Goal: Information Seeking & Learning: Compare options

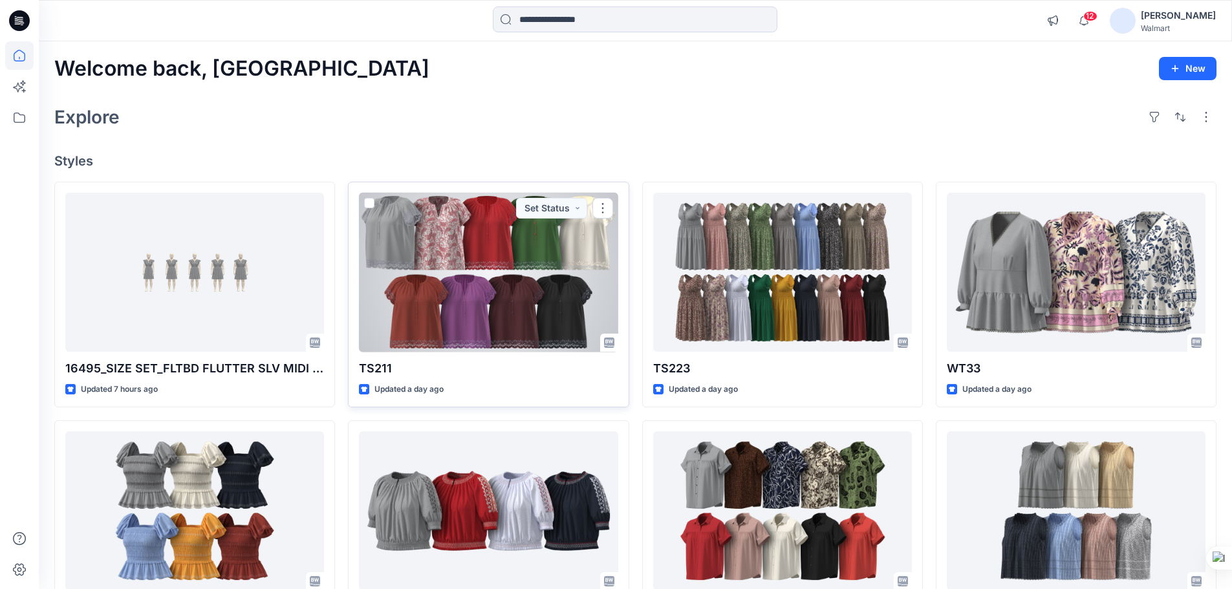
drag, startPoint x: 0, startPoint y: 0, endPoint x: 493, endPoint y: 279, distance: 566.6
click at [493, 279] on div at bounding box center [488, 273] width 259 height 160
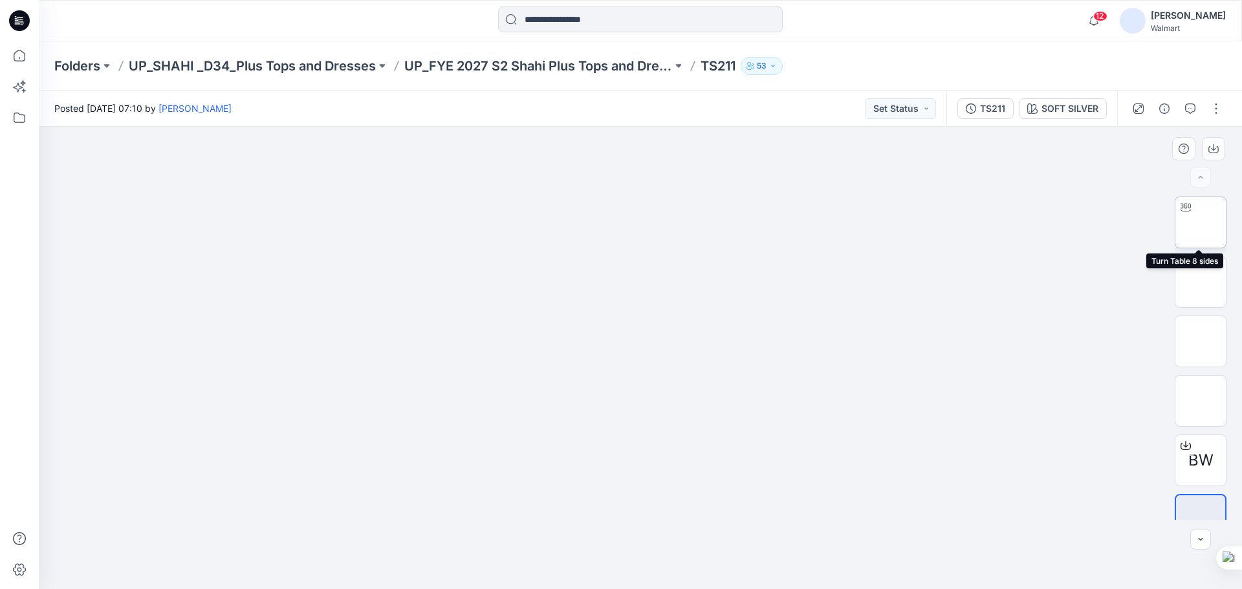
click at [1201, 223] on img at bounding box center [1201, 223] width 0 height 0
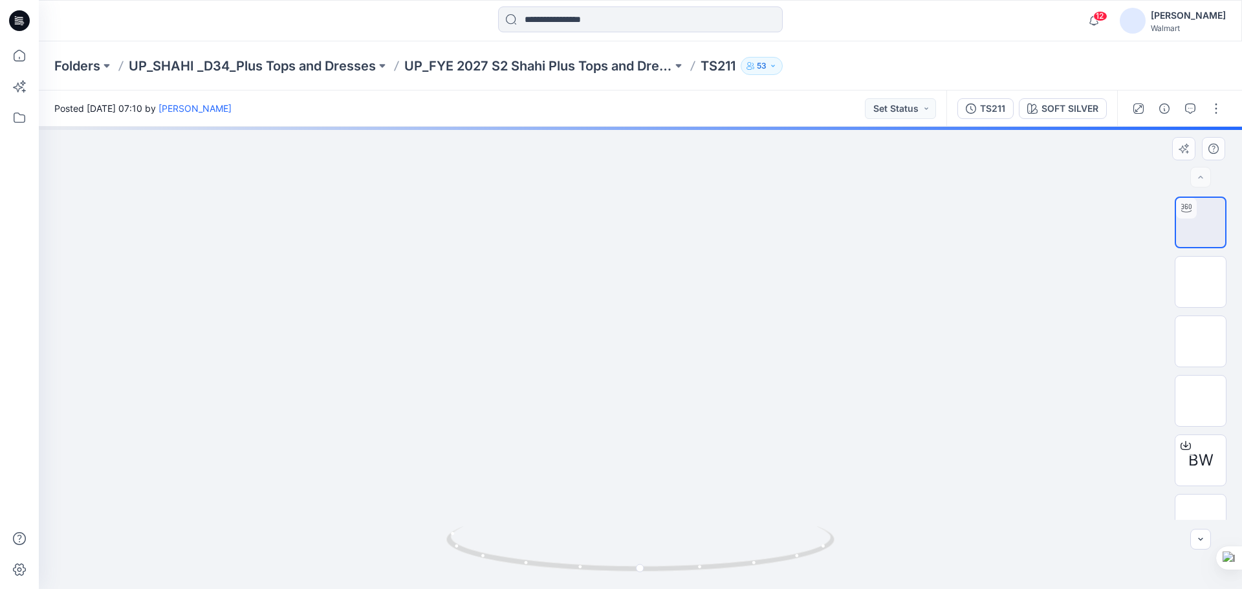
drag, startPoint x: 702, startPoint y: 400, endPoint x: 695, endPoint y: 245, distance: 155.4
drag, startPoint x: 688, startPoint y: 354, endPoint x: 705, endPoint y: 258, distance: 97.9
drag, startPoint x: 705, startPoint y: 321, endPoint x: 740, endPoint y: 349, distance: 44.3
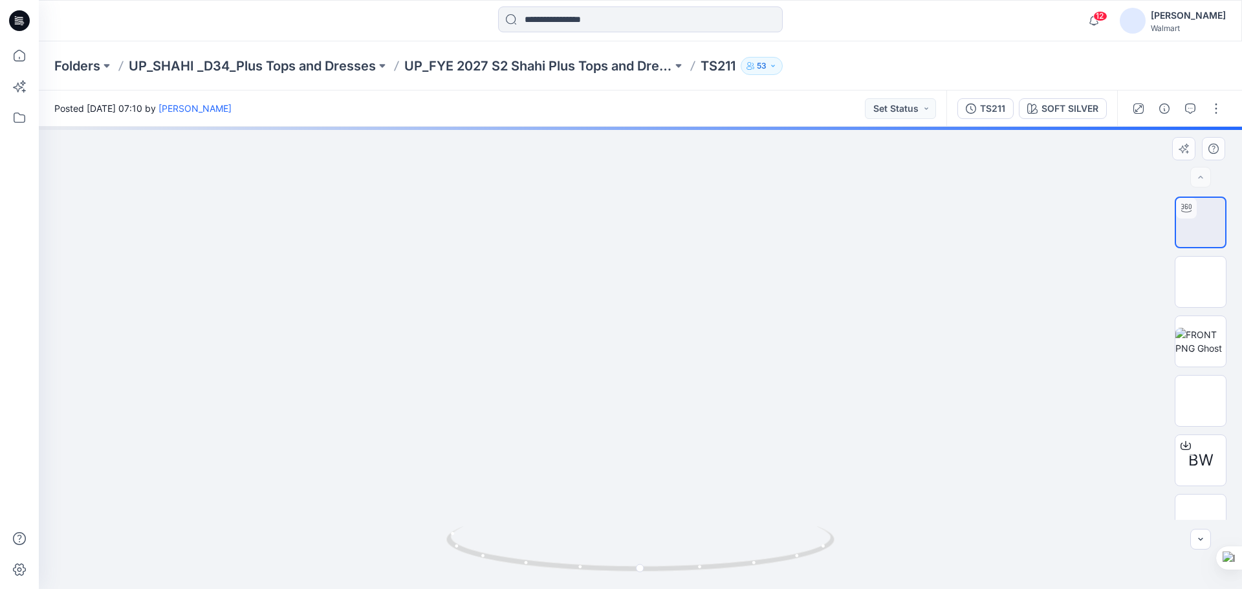
drag, startPoint x: 738, startPoint y: 306, endPoint x: 730, endPoint y: 380, distance: 74.8
drag, startPoint x: 730, startPoint y: 333, endPoint x: 732, endPoint y: 345, distance: 12.4
click at [732, 345] on img at bounding box center [677, 250] width 2605 height 2605
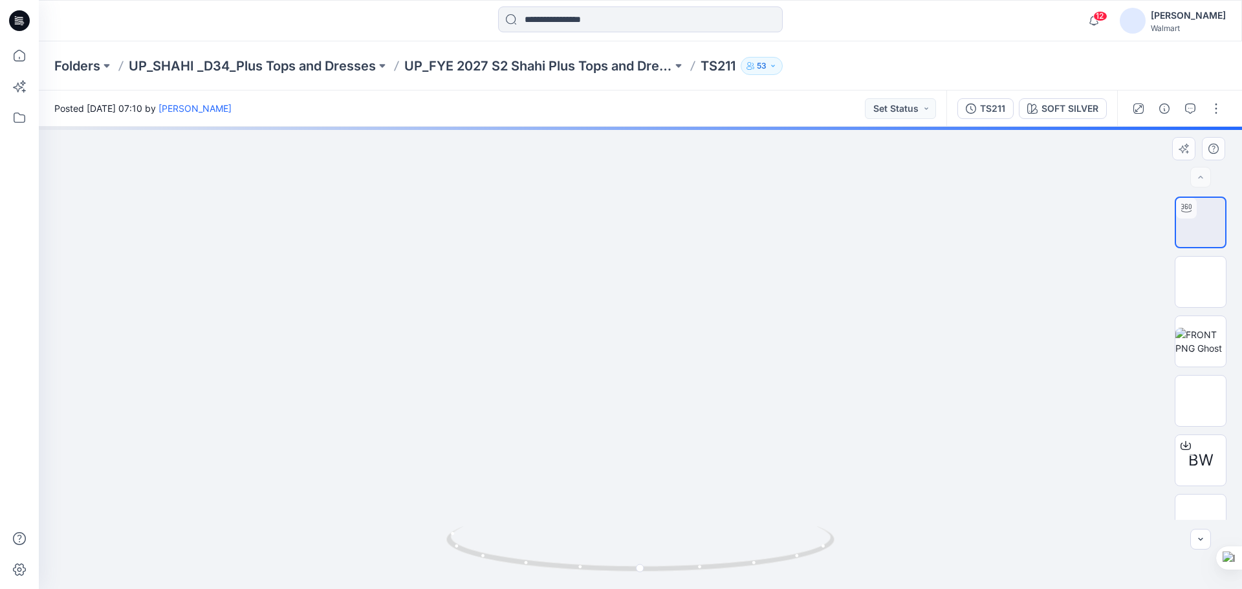
click at [737, 345] on img at bounding box center [678, 263] width 2605 height 2605
drag, startPoint x: 736, startPoint y: 321, endPoint x: 733, endPoint y: 380, distance: 59.6
click at [733, 380] on img at bounding box center [680, 328] width 2605 height 2605
drag, startPoint x: 725, startPoint y: 324, endPoint x: 730, endPoint y: 416, distance: 92.0
click at [730, 416] on img at bounding box center [683, 426] width 2605 height 2605
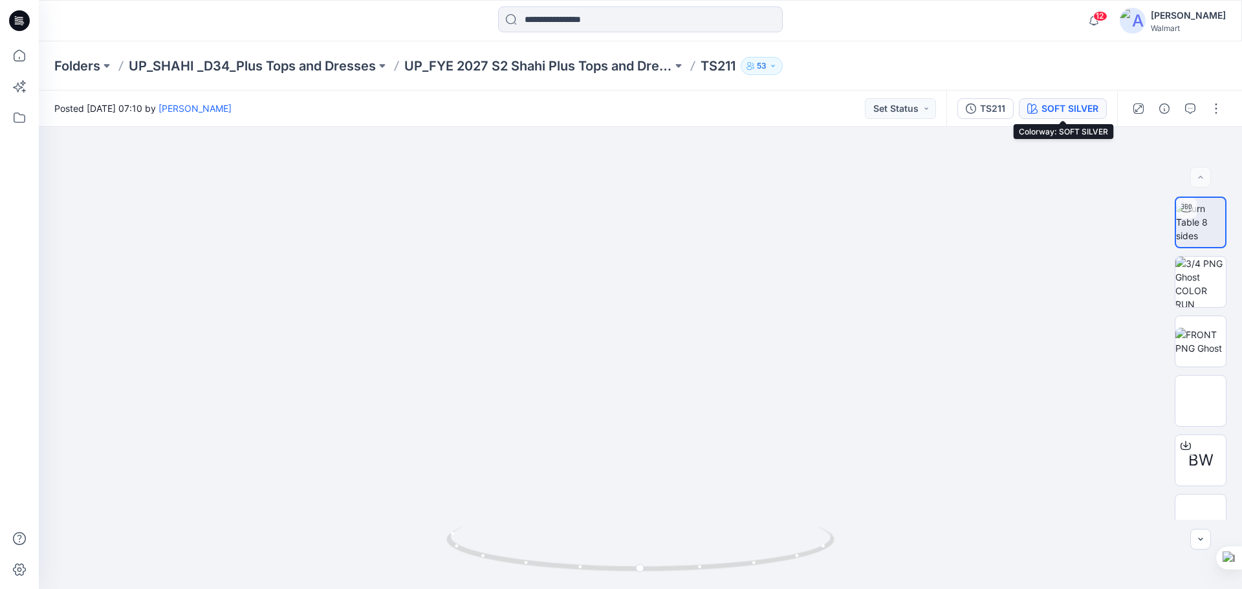
click at [1052, 110] on div "SOFT SILVER" at bounding box center [1069, 109] width 57 height 14
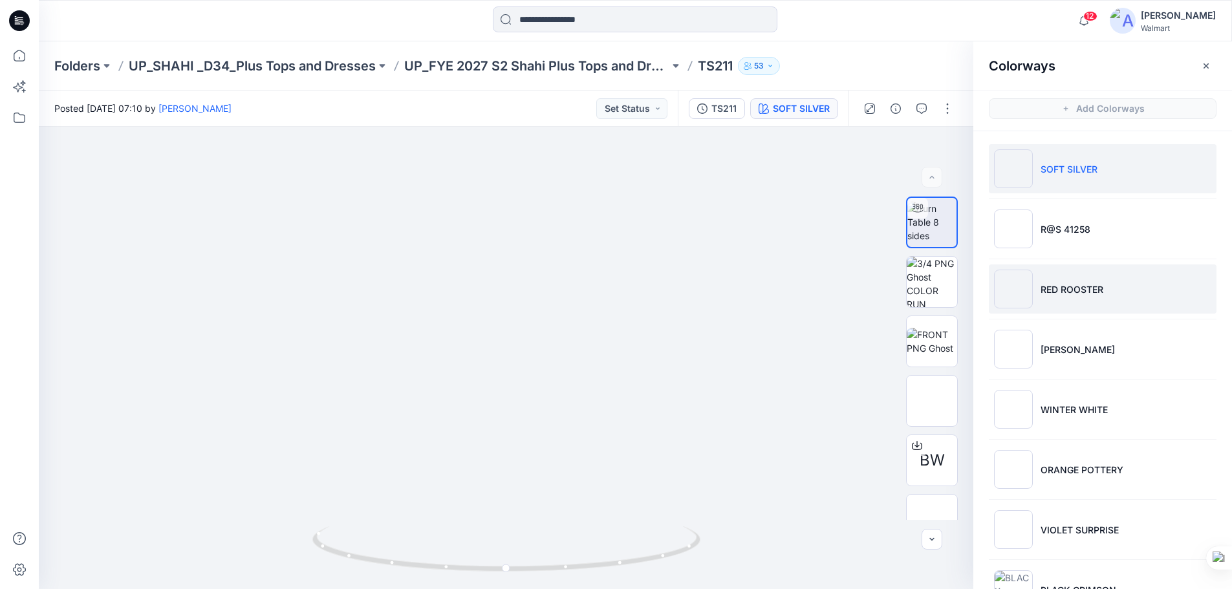
click at [1063, 301] on li "RED ROOSTER" at bounding box center [1103, 289] width 228 height 49
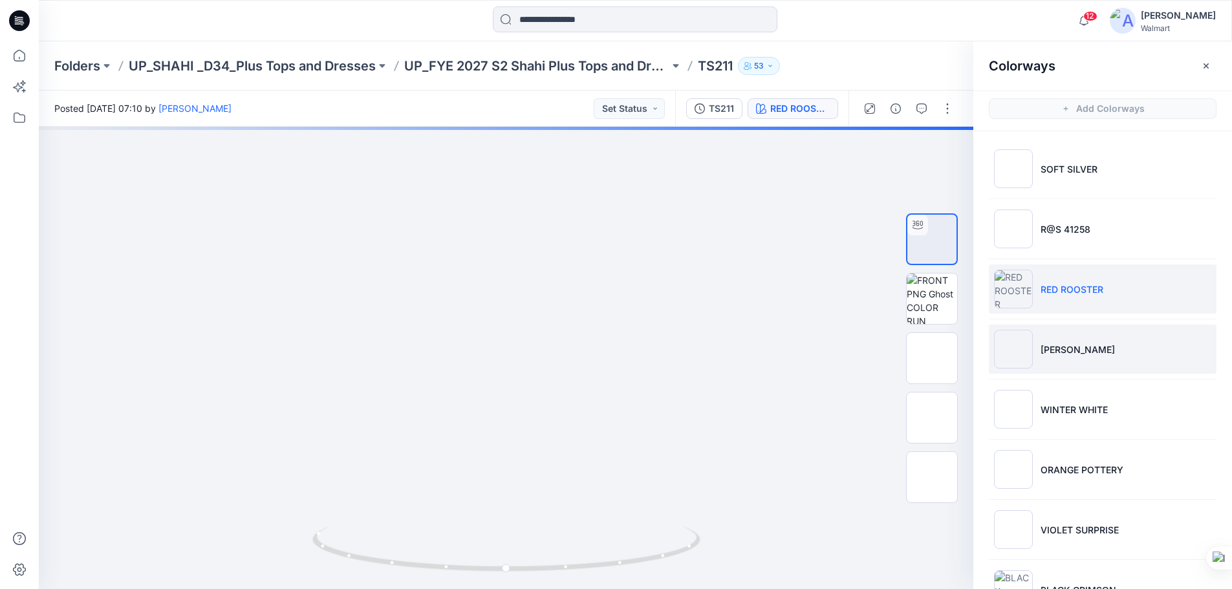
click at [1084, 360] on li "[PERSON_NAME]" at bounding box center [1103, 349] width 228 height 49
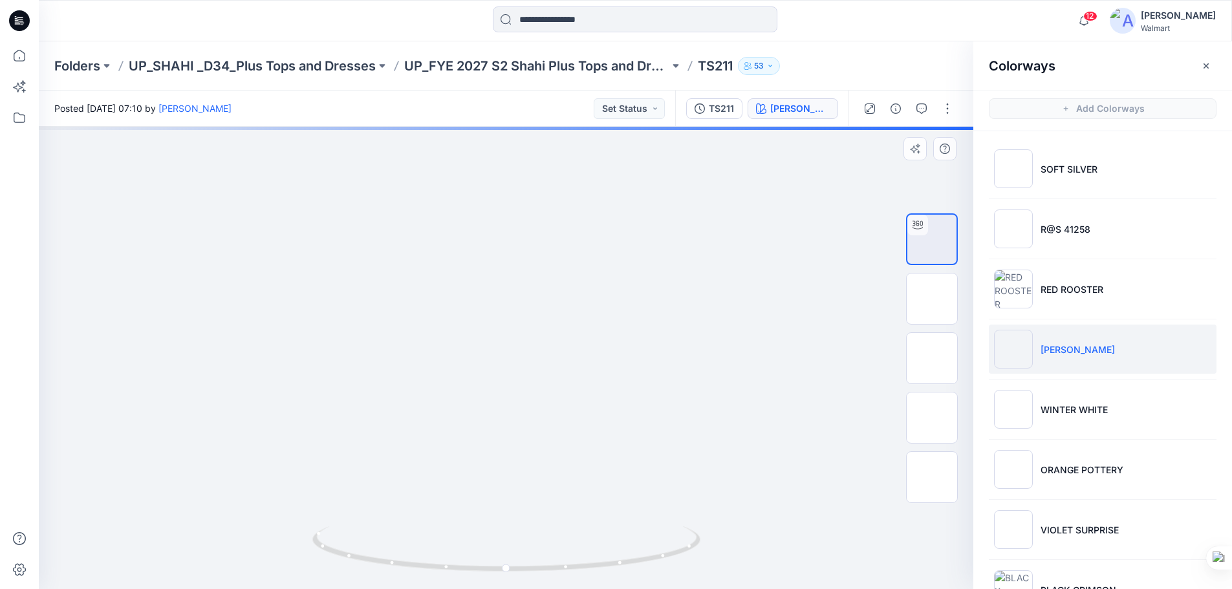
drag, startPoint x: 567, startPoint y: 384, endPoint x: 568, endPoint y: 349, distance: 35.6
drag, startPoint x: 536, startPoint y: 422, endPoint x: 563, endPoint y: 251, distance: 173.5
drag, startPoint x: 617, startPoint y: 384, endPoint x: 615, endPoint y: 464, distance: 80.2
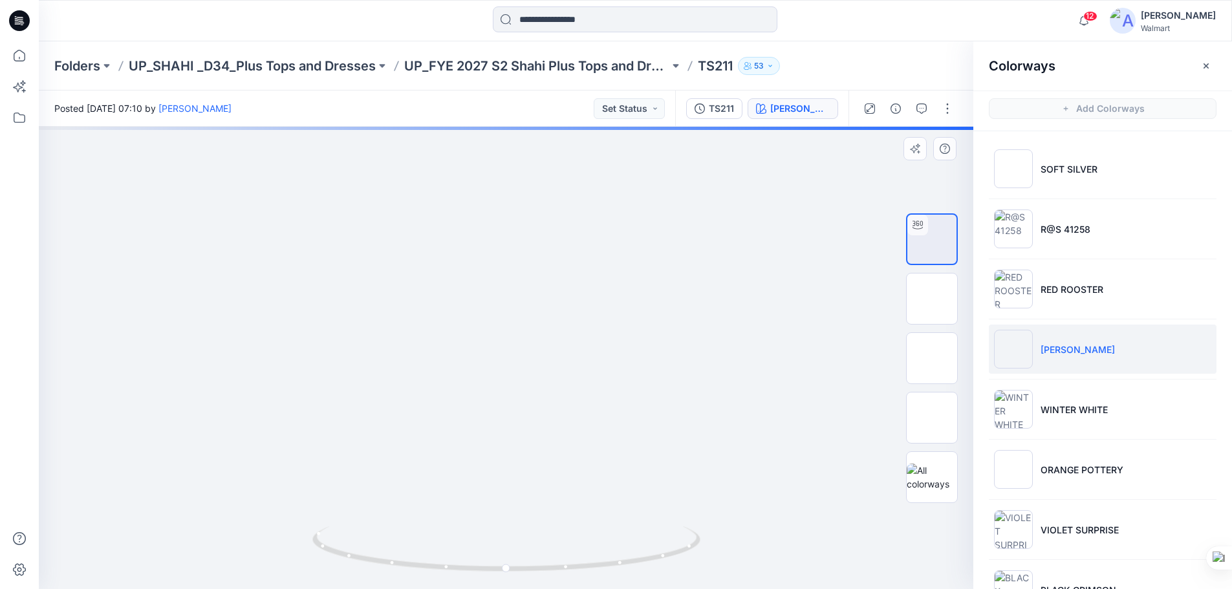
click at [615, 464] on img at bounding box center [530, 270] width 1891 height 1891
drag, startPoint x: 603, startPoint y: 373, endPoint x: 600, endPoint y: 416, distance: 42.8
click at [600, 416] on img at bounding box center [521, 328] width 1534 height 1534
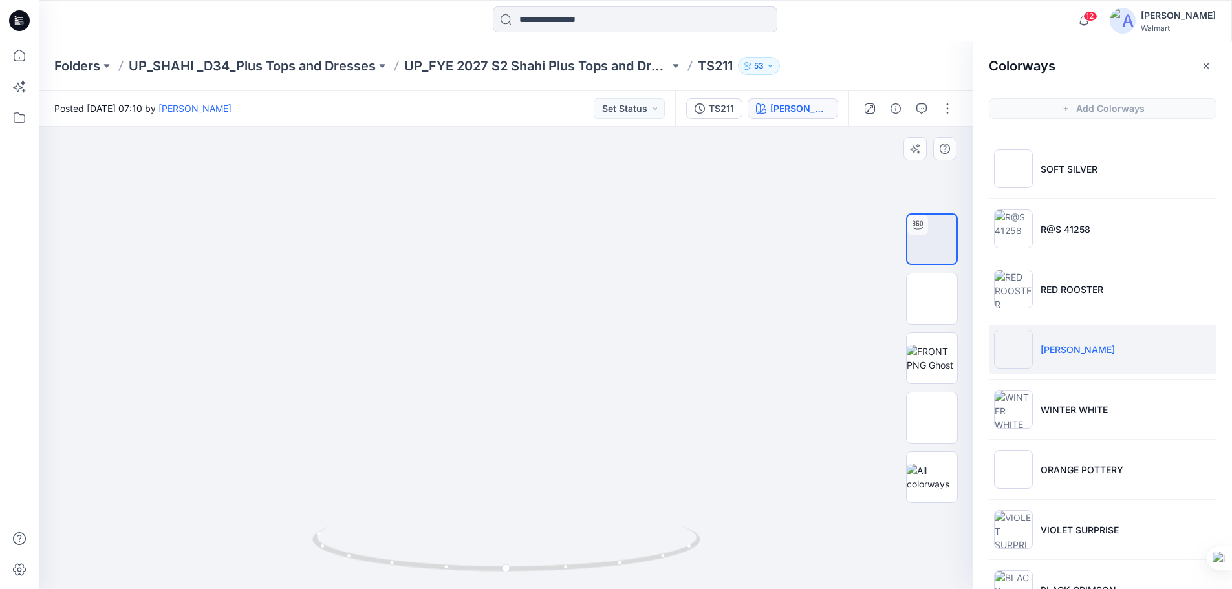
drag, startPoint x: 616, startPoint y: 342, endPoint x: 585, endPoint y: 492, distance: 153.9
click at [585, 492] on img at bounding box center [504, 484] width 2248 height 2248
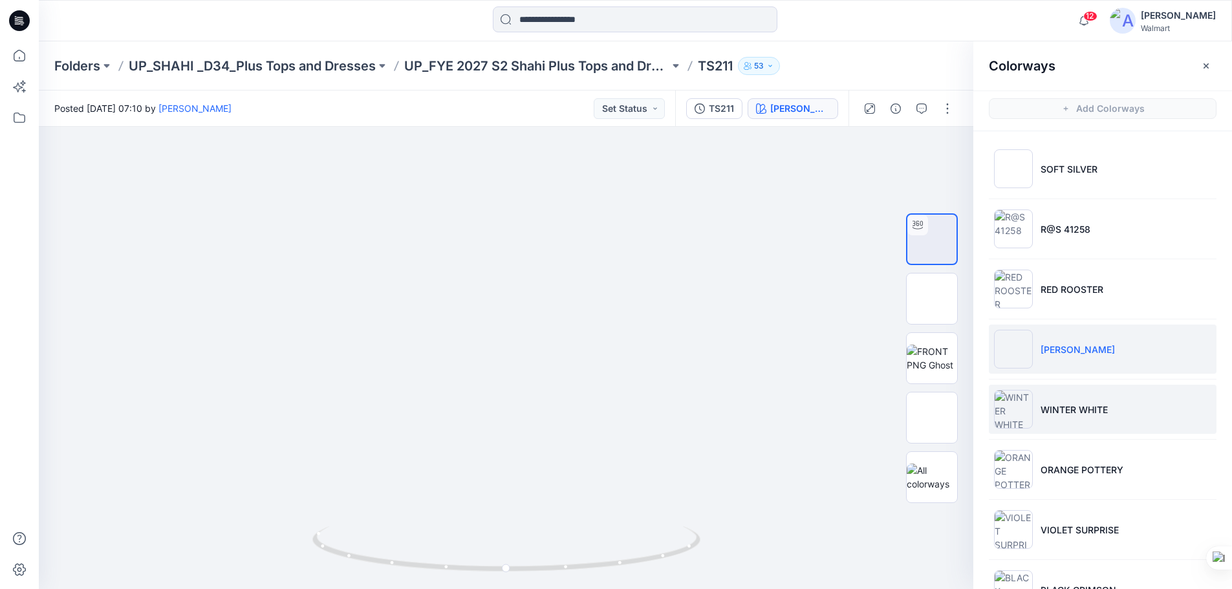
click at [1041, 413] on p "WINTER WHITE" at bounding box center [1074, 410] width 67 height 14
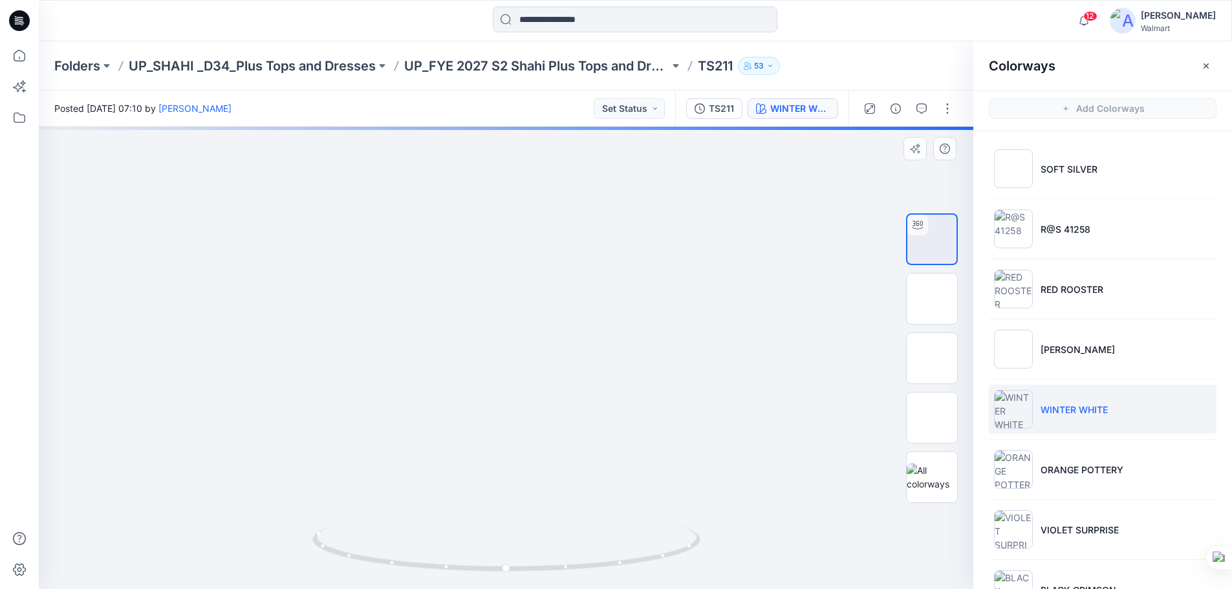
drag, startPoint x: 585, startPoint y: 419, endPoint x: 598, endPoint y: 251, distance: 168.7
drag, startPoint x: 616, startPoint y: 310, endPoint x: 610, endPoint y: 451, distance: 141.2
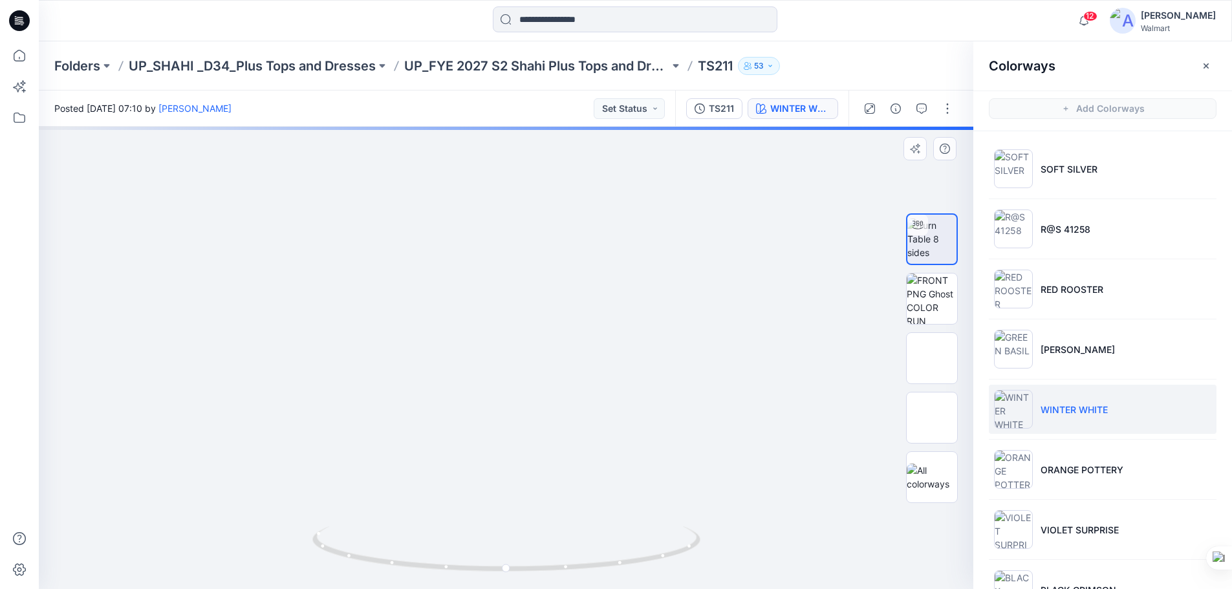
drag, startPoint x: 620, startPoint y: 381, endPoint x: 622, endPoint y: 398, distance: 17.5
drag, startPoint x: 614, startPoint y: 395, endPoint x: 606, endPoint y: 220, distance: 174.8
drag, startPoint x: 580, startPoint y: 310, endPoint x: 644, endPoint y: 483, distance: 184.2
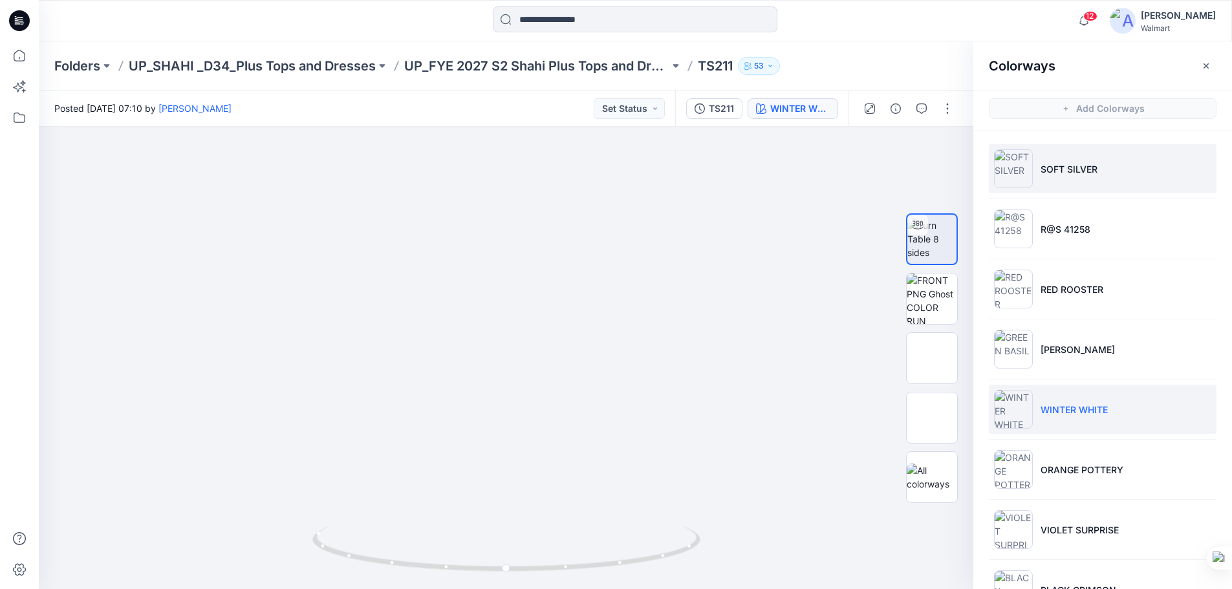
click at [1023, 176] on img at bounding box center [1013, 168] width 39 height 39
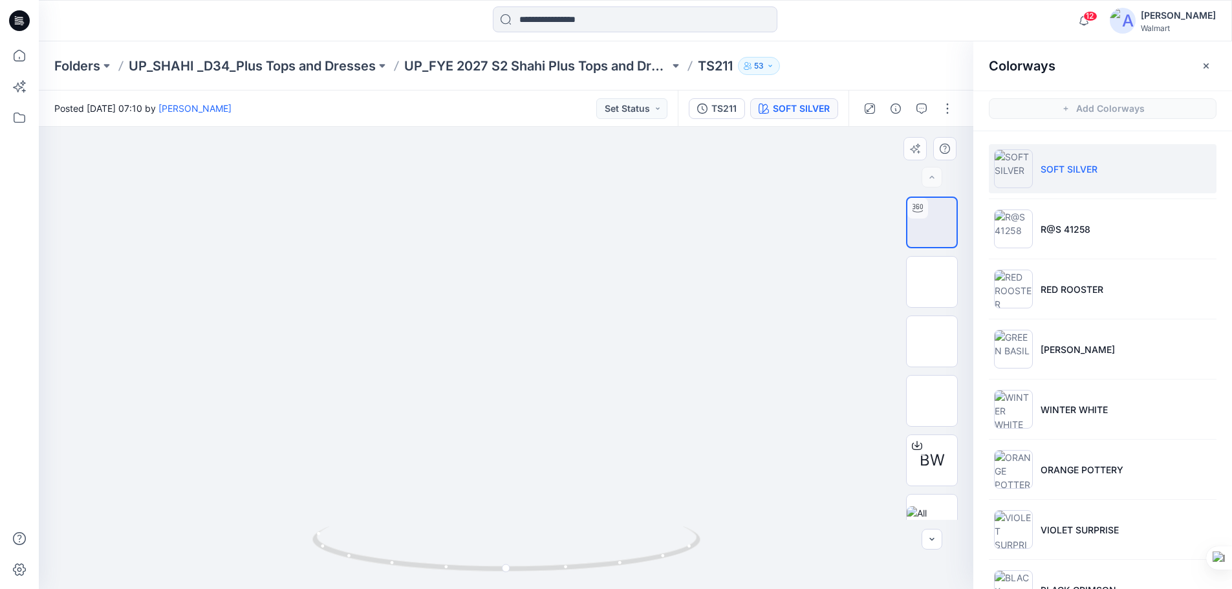
drag, startPoint x: 564, startPoint y: 367, endPoint x: 564, endPoint y: 206, distance: 161.1
drag, startPoint x: 642, startPoint y: 461, endPoint x: 628, endPoint y: 327, distance: 133.9
click at [1061, 357] on li "[PERSON_NAME]" at bounding box center [1103, 349] width 228 height 49
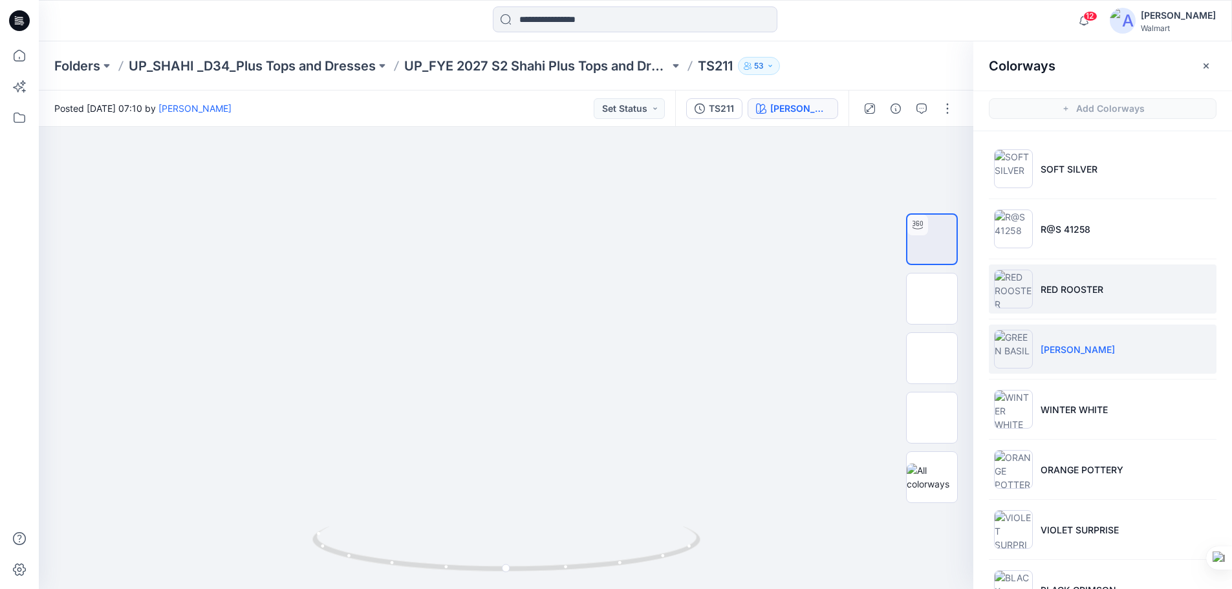
click at [1050, 292] on p "RED ROOSTER" at bounding box center [1072, 290] width 63 height 14
drag, startPoint x: 544, startPoint y: 446, endPoint x: 549, endPoint y: 233, distance: 213.5
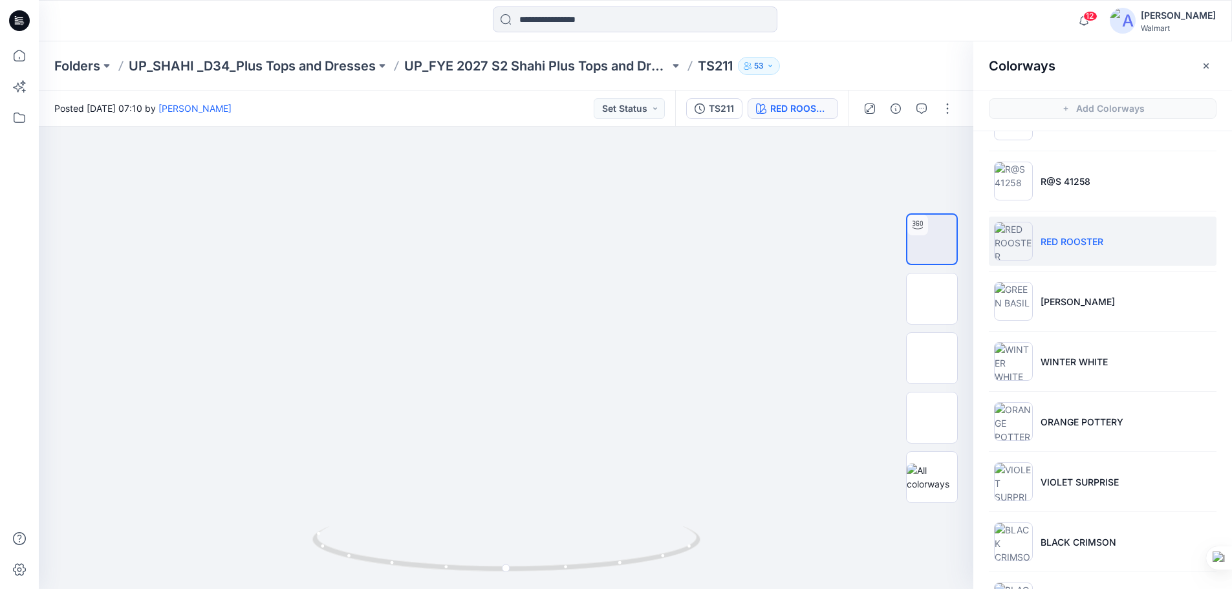
scroll to position [105, 0]
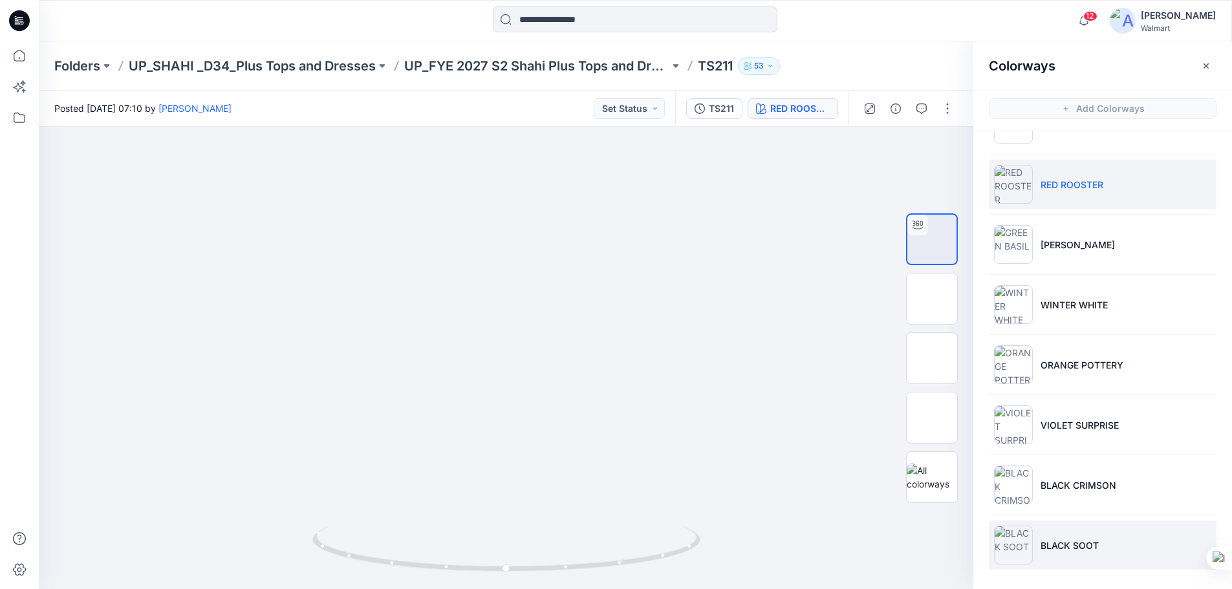
click at [1063, 556] on li "BLACK SOOT" at bounding box center [1103, 545] width 228 height 49
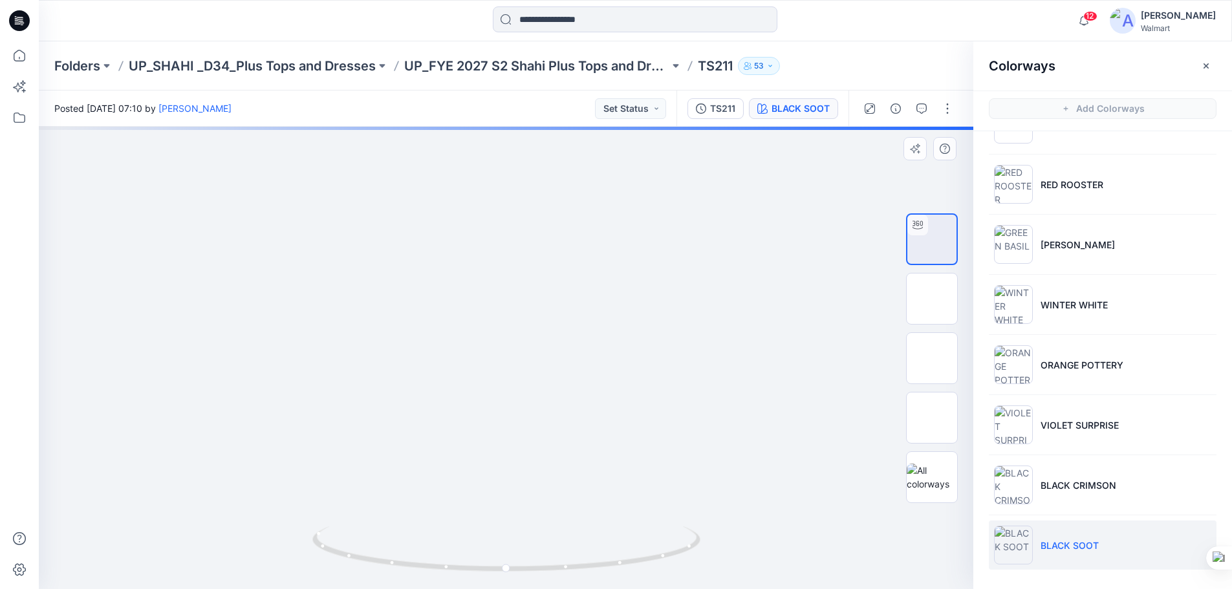
drag, startPoint x: 562, startPoint y: 450, endPoint x: 568, endPoint y: 137, distance: 312.5
drag, startPoint x: 634, startPoint y: 259, endPoint x: 644, endPoint y: 435, distance: 176.2
drag, startPoint x: 644, startPoint y: 344, endPoint x: 629, endPoint y: 435, distance: 91.7
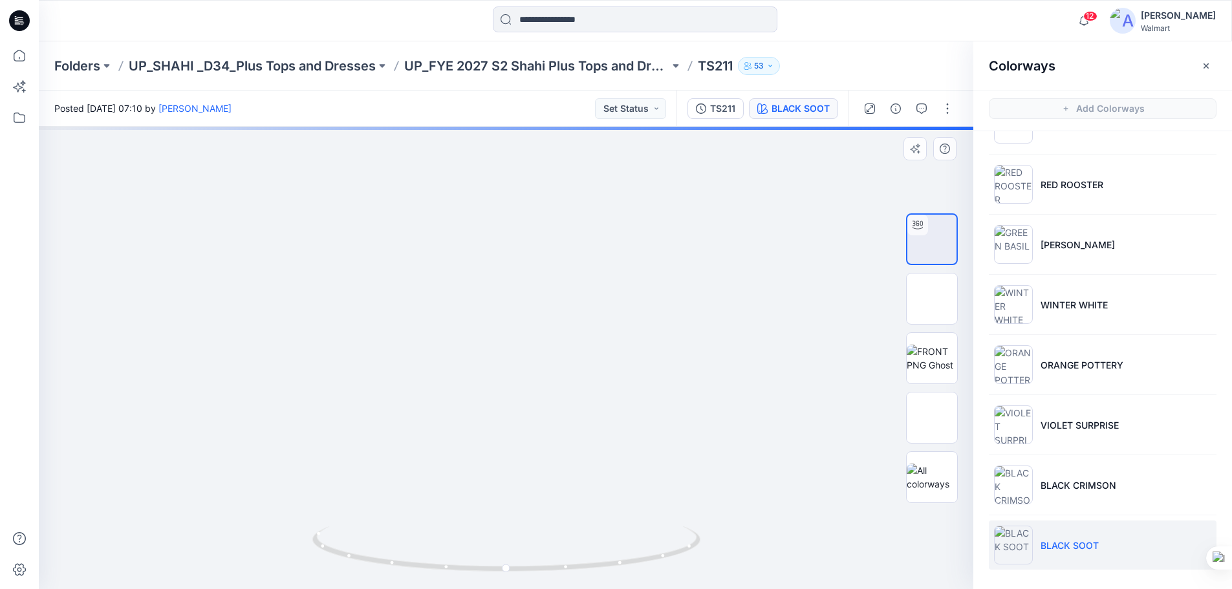
drag, startPoint x: 635, startPoint y: 364, endPoint x: 635, endPoint y: 444, distance: 80.2
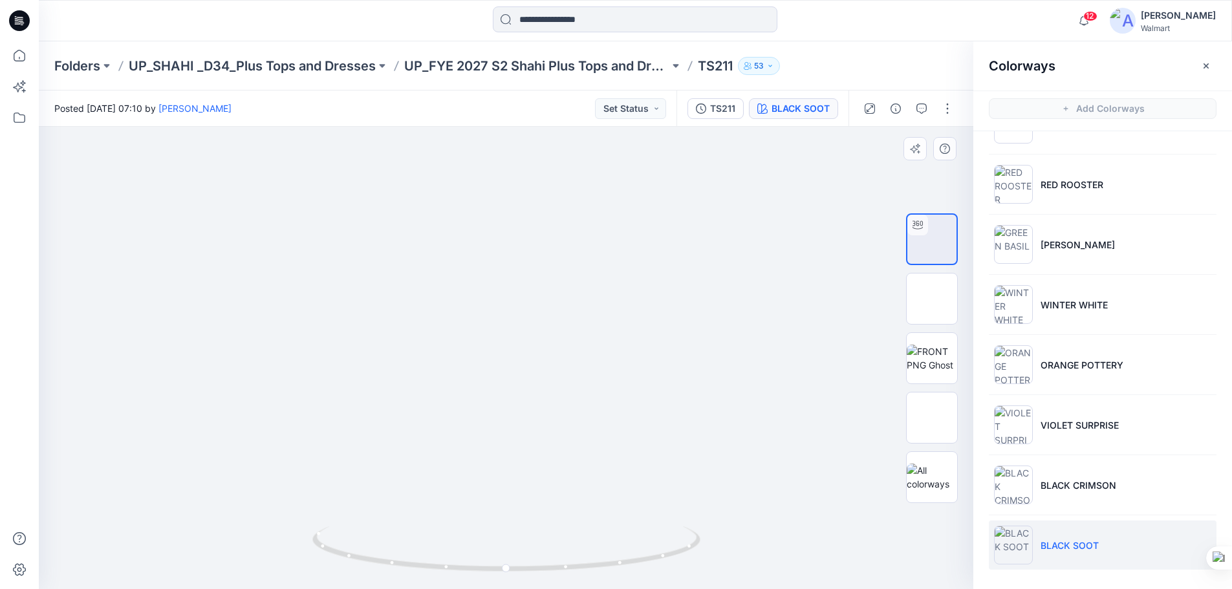
drag, startPoint x: 616, startPoint y: 303, endPoint x: 616, endPoint y: 286, distance: 17.5
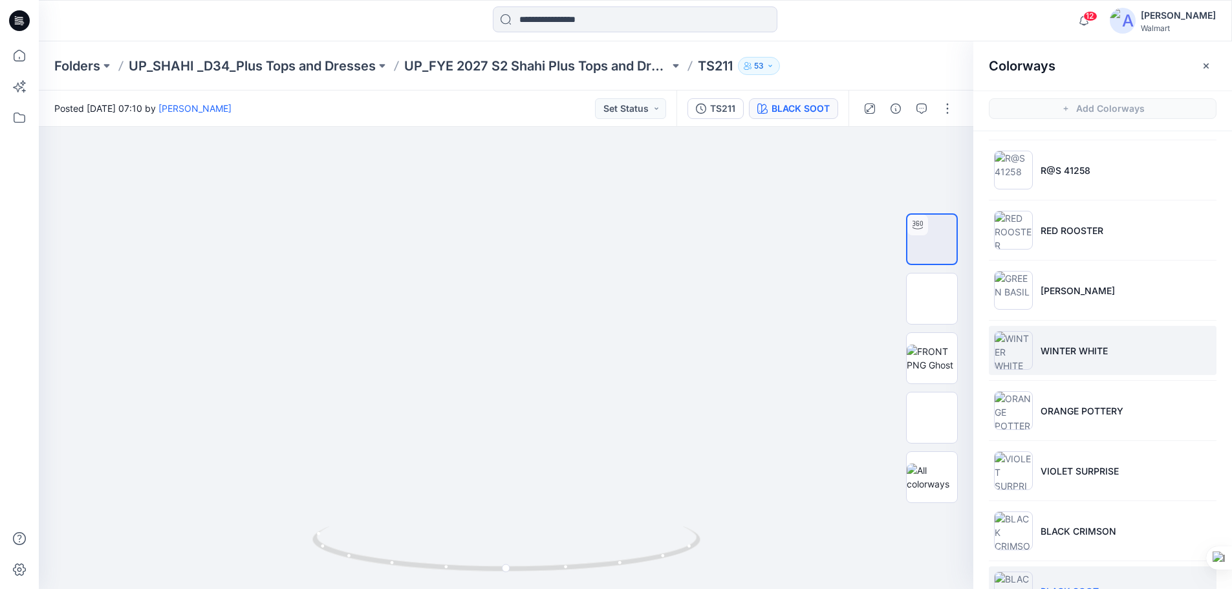
scroll to position [0, 0]
click at [1065, 360] on li "[PERSON_NAME]" at bounding box center [1103, 349] width 228 height 49
drag, startPoint x: 519, startPoint y: 331, endPoint x: 585, endPoint y: 402, distance: 97.5
drag, startPoint x: 654, startPoint y: 360, endPoint x: 609, endPoint y: 424, distance: 78.4
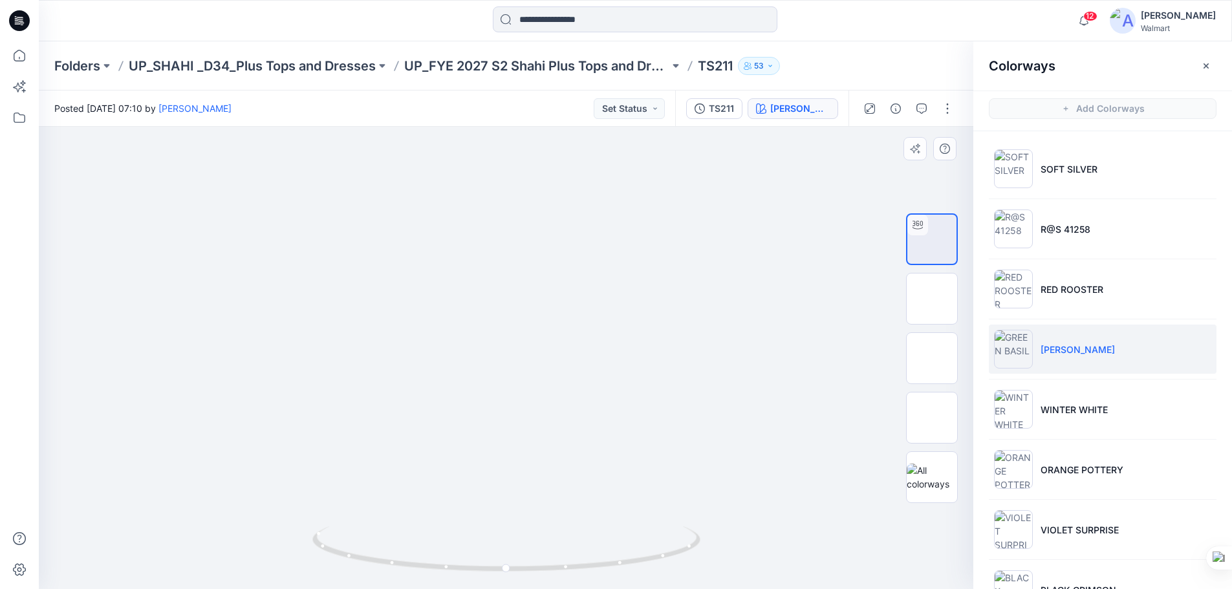
drag, startPoint x: 614, startPoint y: 567, endPoint x: 578, endPoint y: 457, distance: 115.8
click at [657, 555] on icon at bounding box center [507, 551] width 391 height 49
click at [25, 17] on icon at bounding box center [19, 20] width 21 height 21
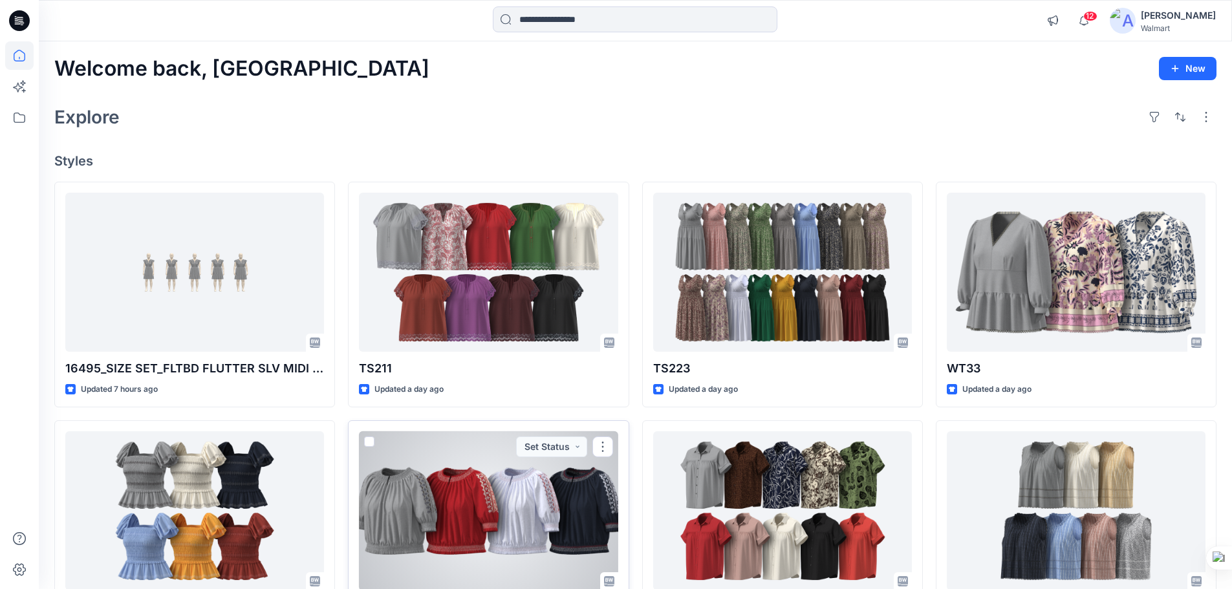
click at [554, 512] on div at bounding box center [488, 511] width 259 height 160
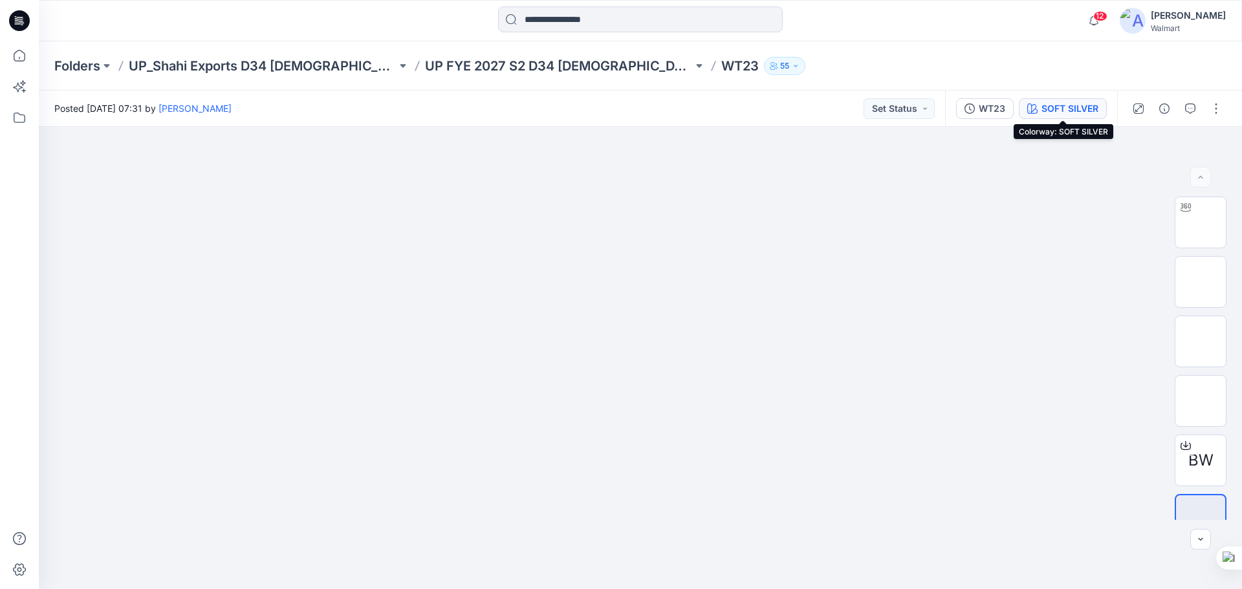
click at [1072, 105] on div "SOFT SILVER" at bounding box center [1069, 109] width 57 height 14
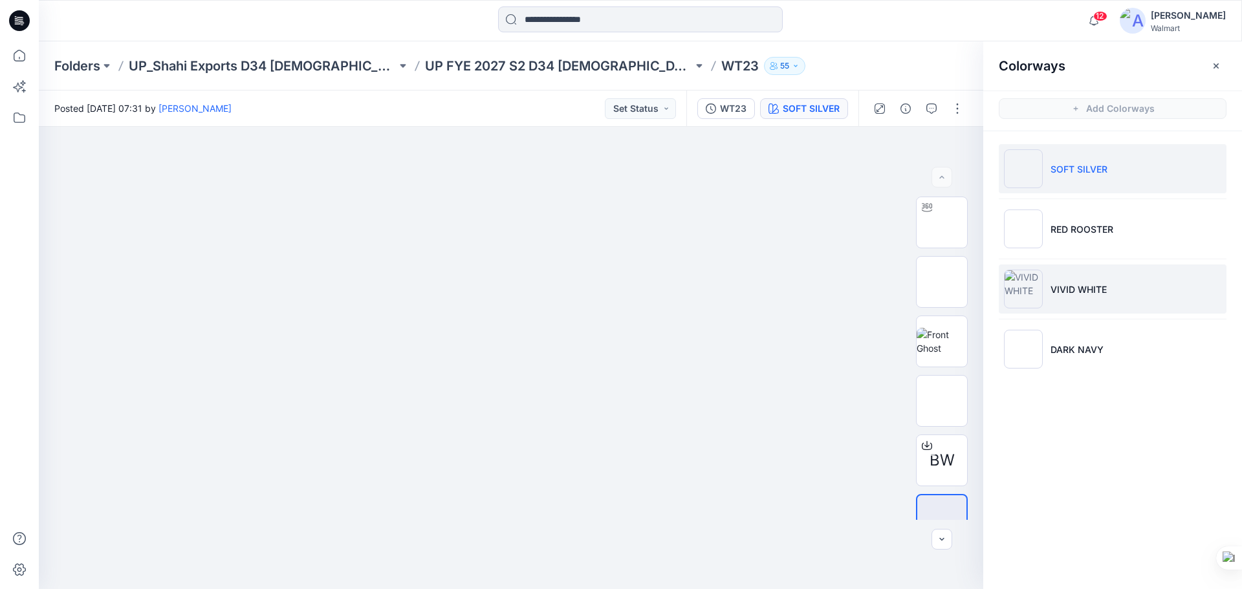
click at [1078, 309] on li "VIVID WHITE" at bounding box center [1113, 289] width 228 height 49
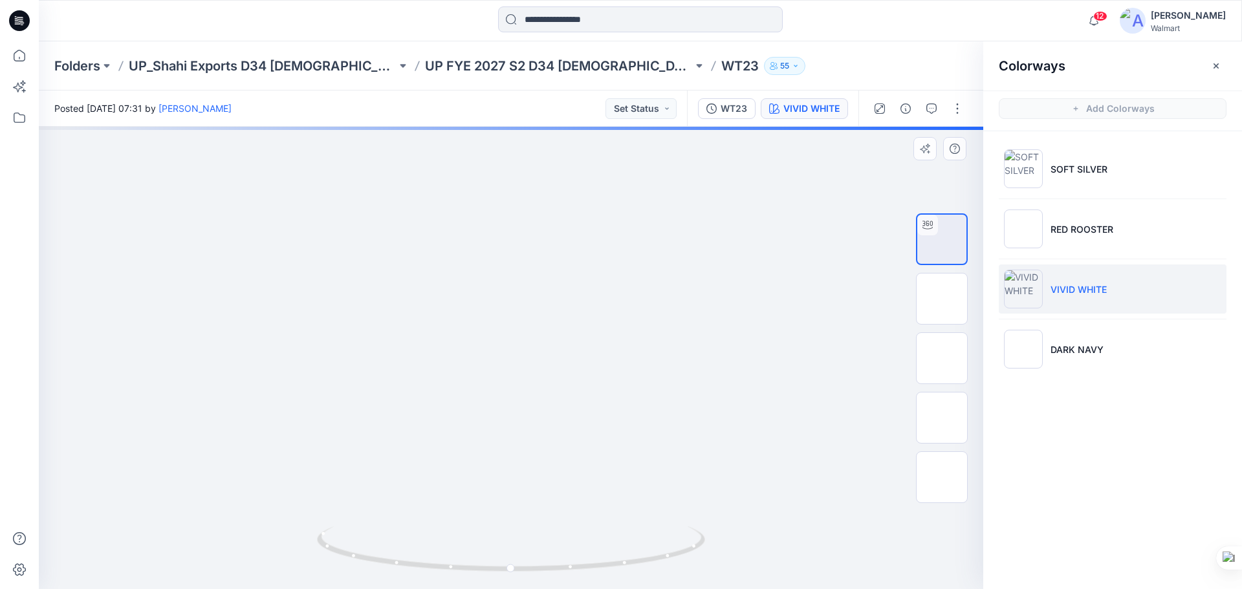
drag, startPoint x: 620, startPoint y: 389, endPoint x: 558, endPoint y: 419, distance: 69.1
drag, startPoint x: 637, startPoint y: 561, endPoint x: 550, endPoint y: 541, distance: 89.0
click at [551, 558] on icon at bounding box center [512, 551] width 391 height 49
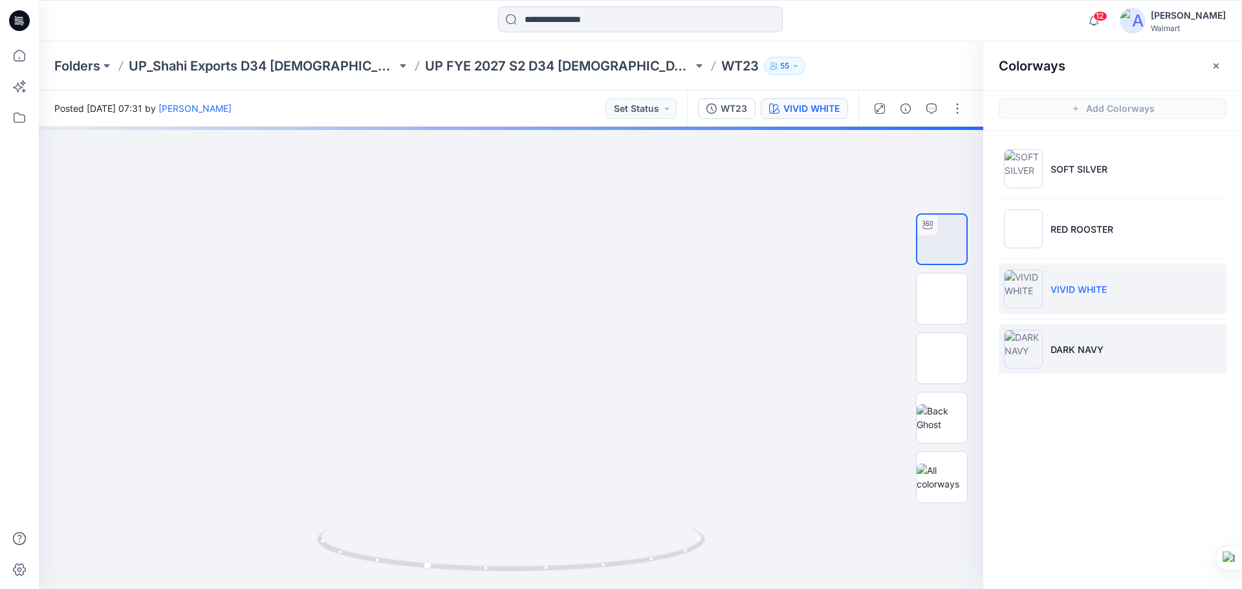
click at [1027, 356] on img at bounding box center [1023, 349] width 39 height 39
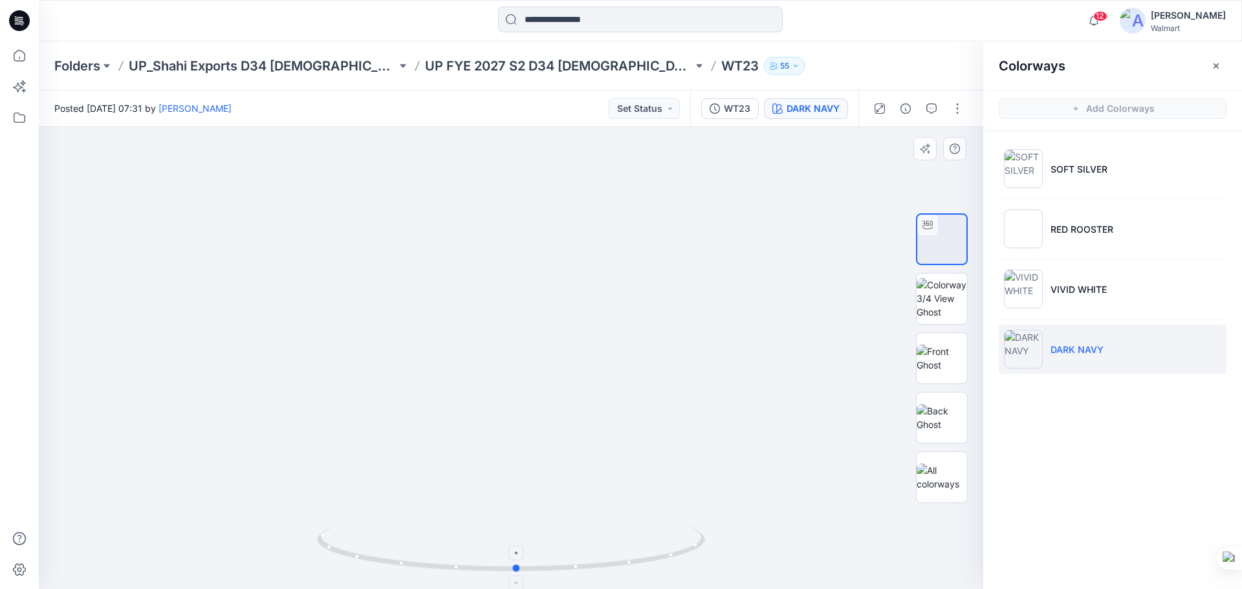
drag, startPoint x: 627, startPoint y: 568, endPoint x: 633, endPoint y: 563, distance: 7.8
click at [633, 563] on icon at bounding box center [512, 551] width 391 height 49
click at [10, 21] on icon at bounding box center [19, 20] width 21 height 21
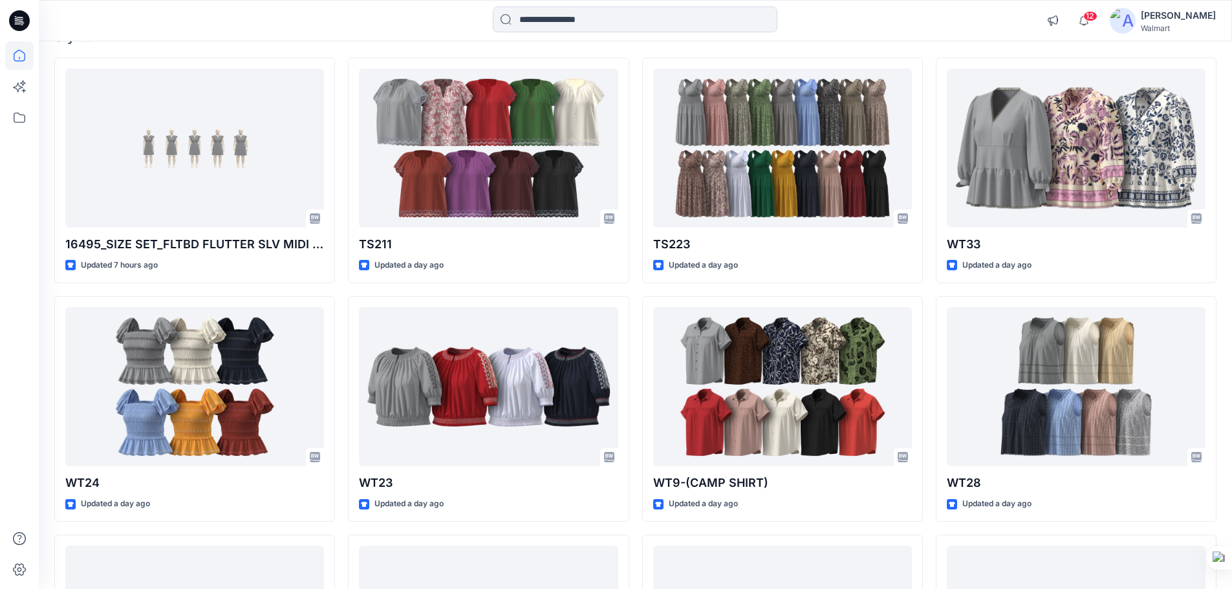
scroll to position [129, 0]
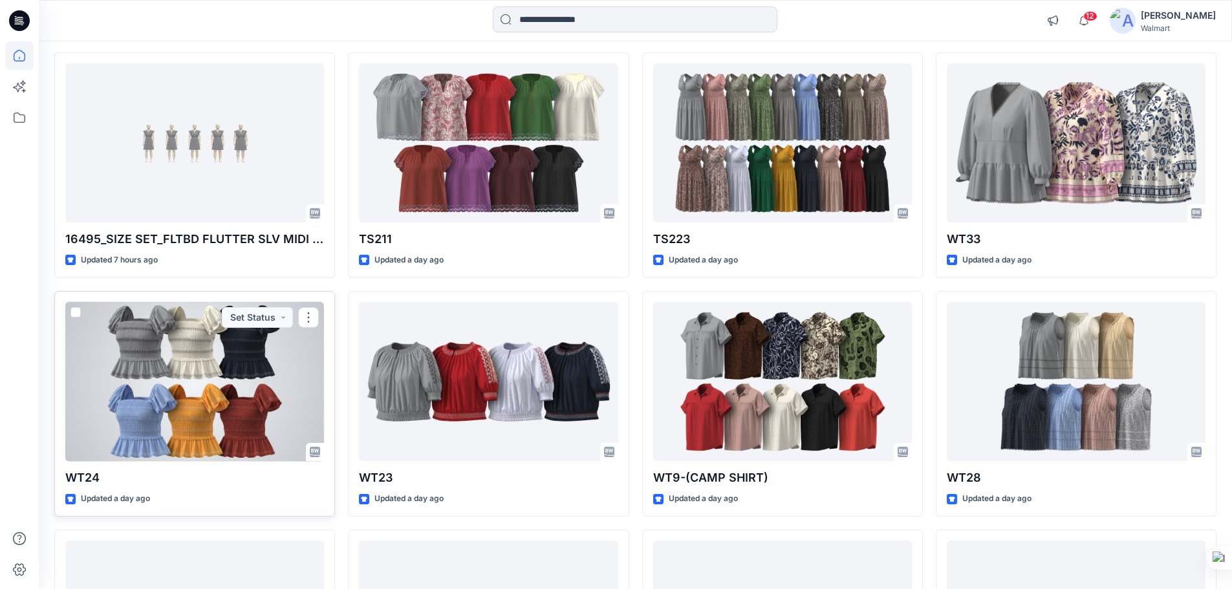
click at [212, 369] on div at bounding box center [194, 382] width 259 height 160
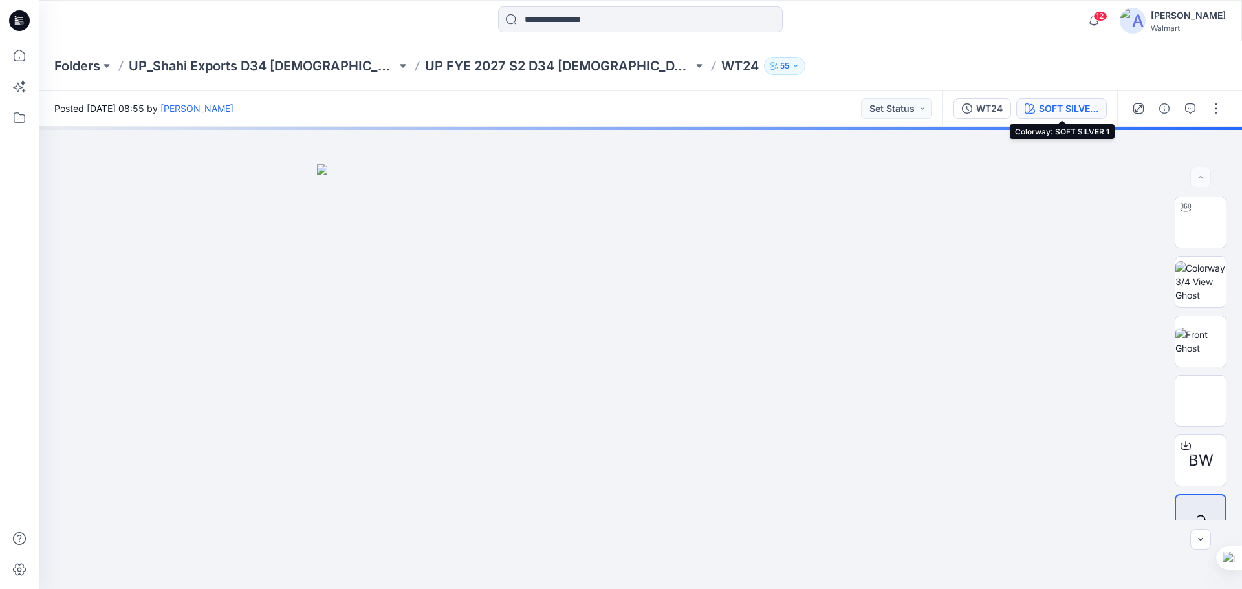
click at [1054, 114] on div "SOFT SILVER 1" at bounding box center [1069, 109] width 60 height 14
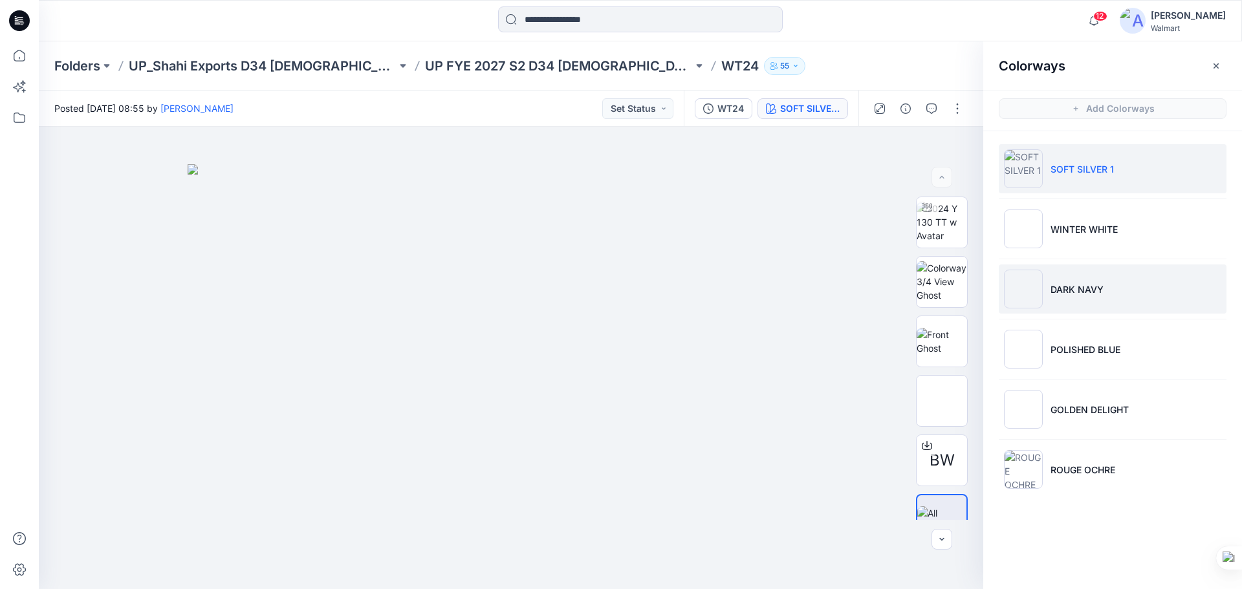
click at [1095, 295] on p "DARK NAVY" at bounding box center [1076, 290] width 53 height 14
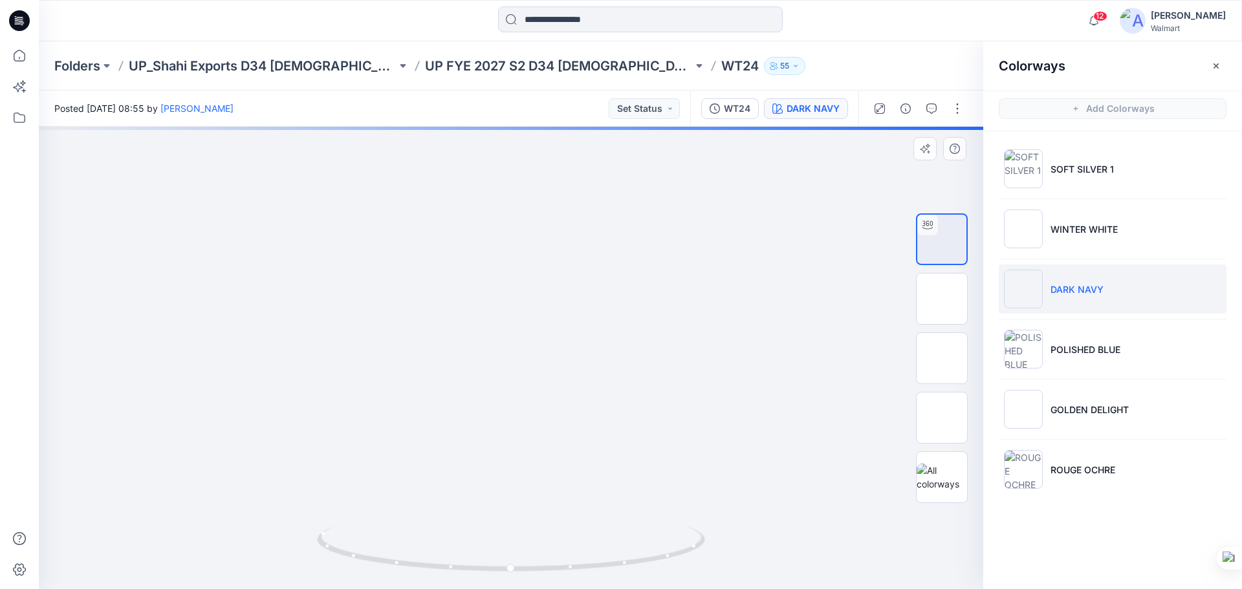
drag, startPoint x: 632, startPoint y: 372, endPoint x: 603, endPoint y: 379, distance: 30.0
drag, startPoint x: 684, startPoint y: 314, endPoint x: 649, endPoint y: 365, distance: 62.3
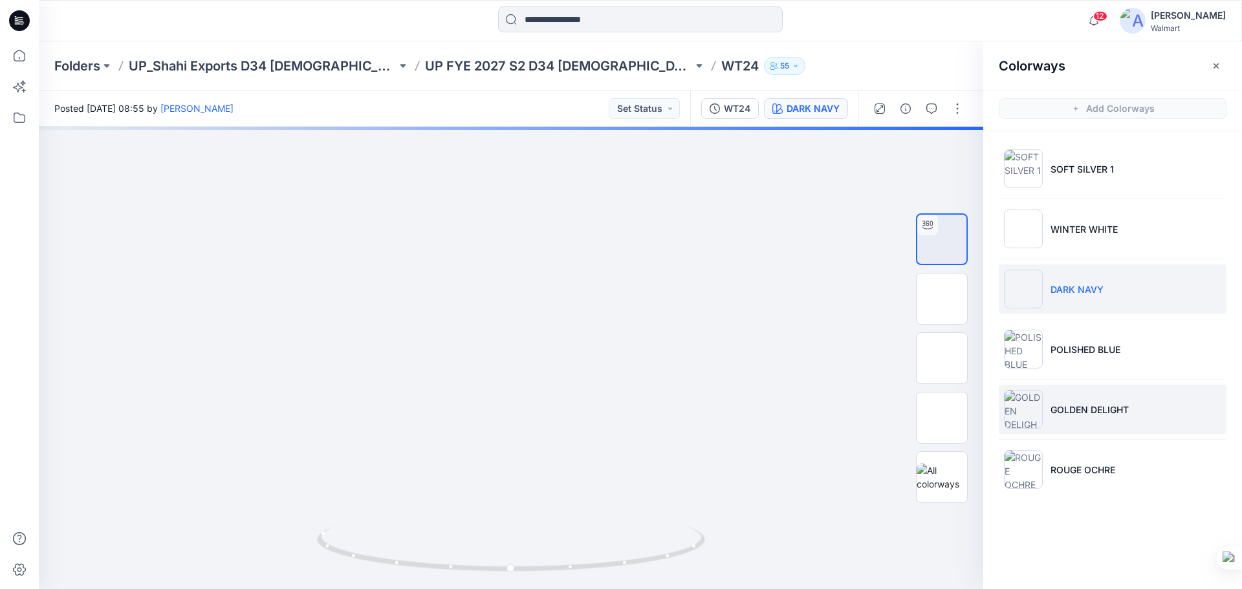
click at [1069, 422] on li "GOLDEN DELIGHT" at bounding box center [1113, 409] width 228 height 49
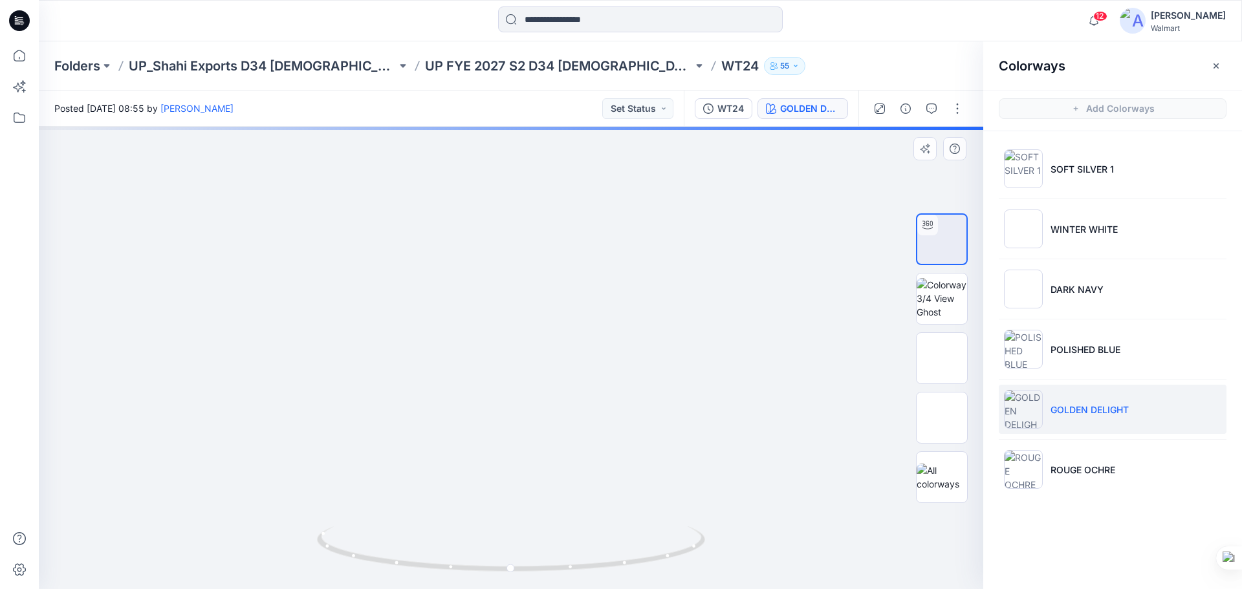
drag, startPoint x: 610, startPoint y: 338, endPoint x: 592, endPoint y: 375, distance: 41.1
drag, startPoint x: 17, startPoint y: 19, endPoint x: 48, endPoint y: 31, distance: 33.2
click at [17, 19] on icon at bounding box center [19, 20] width 21 height 21
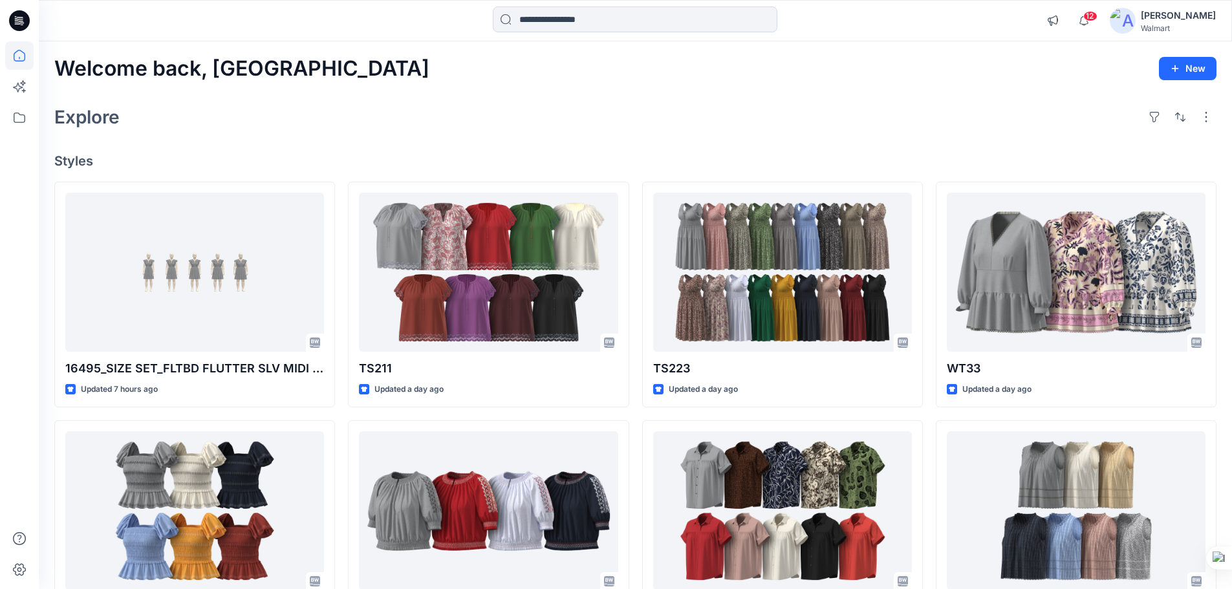
click at [587, 130] on div "Explore" at bounding box center [635, 117] width 1162 height 31
drag, startPoint x: 538, startPoint y: 107, endPoint x: 341, endPoint y: 61, distance: 202.4
click at [537, 106] on div "Explore" at bounding box center [635, 117] width 1162 height 31
click at [20, 28] on icon at bounding box center [19, 20] width 21 height 21
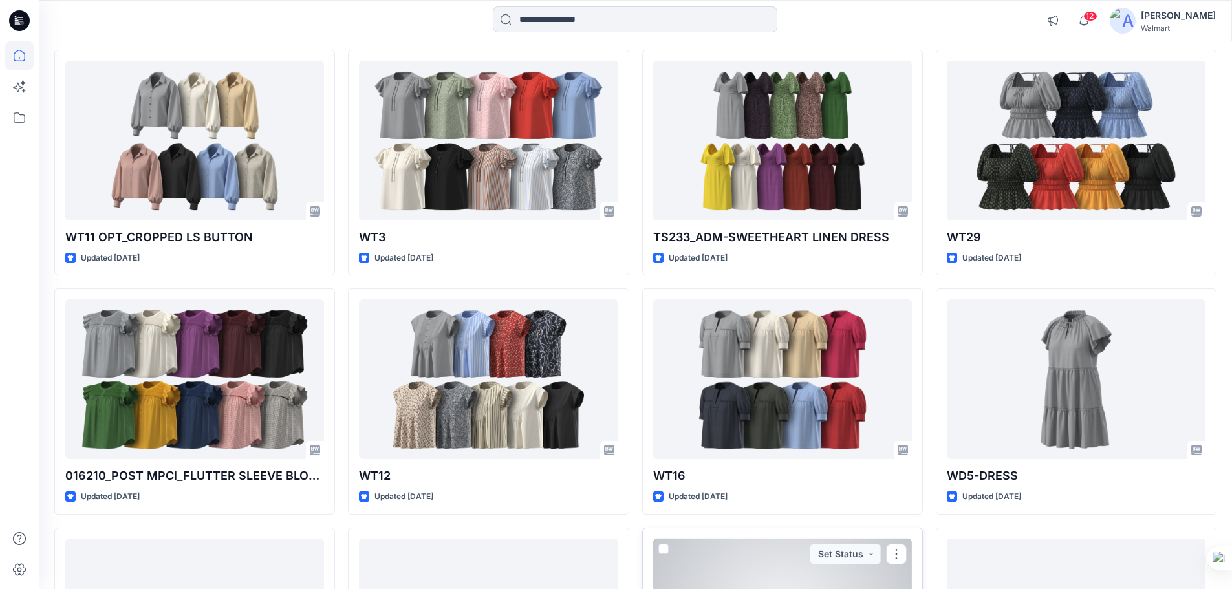
scroll to position [2049, 0]
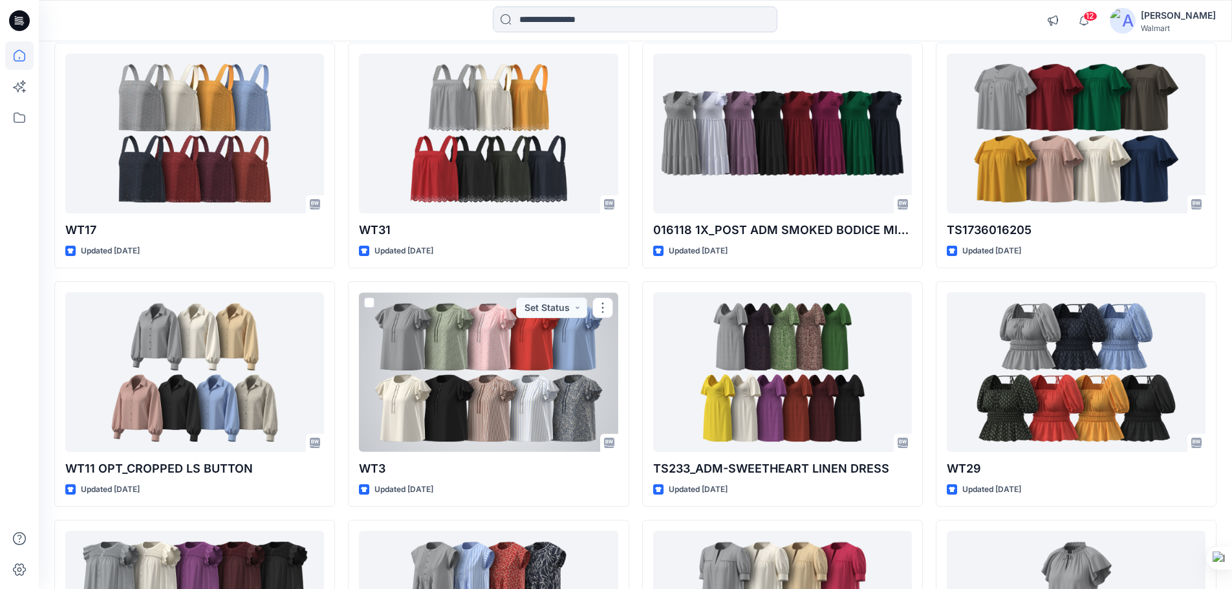
click at [488, 376] on div at bounding box center [488, 372] width 259 height 160
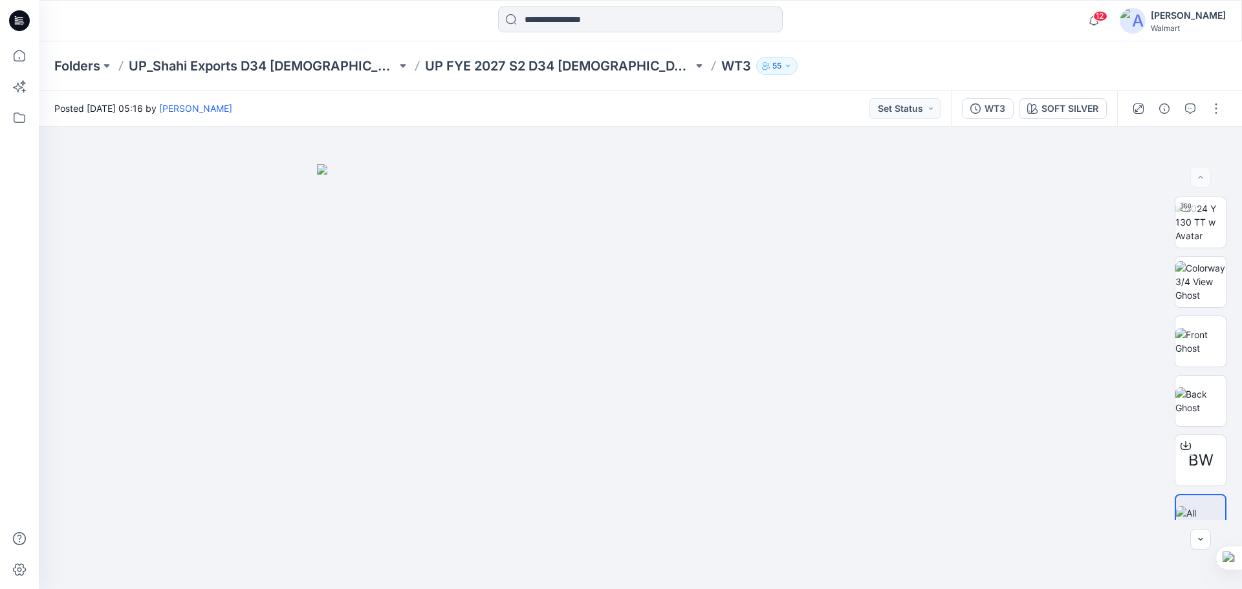
click at [15, 19] on icon at bounding box center [16, 18] width 3 height 1
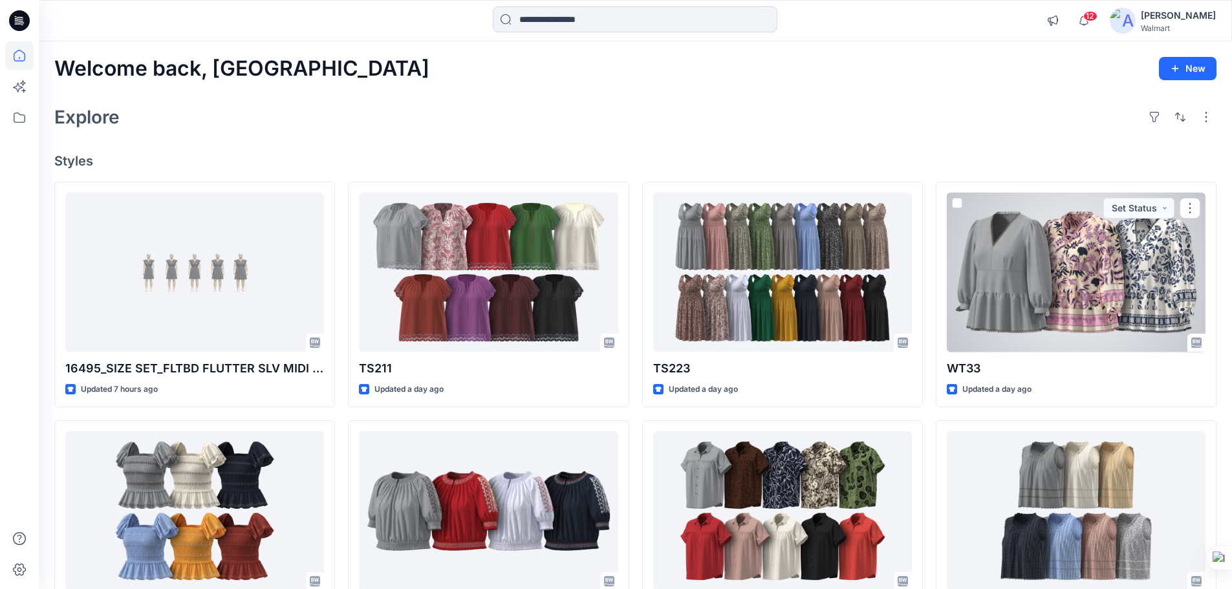
click at [1038, 304] on div at bounding box center [1076, 273] width 259 height 160
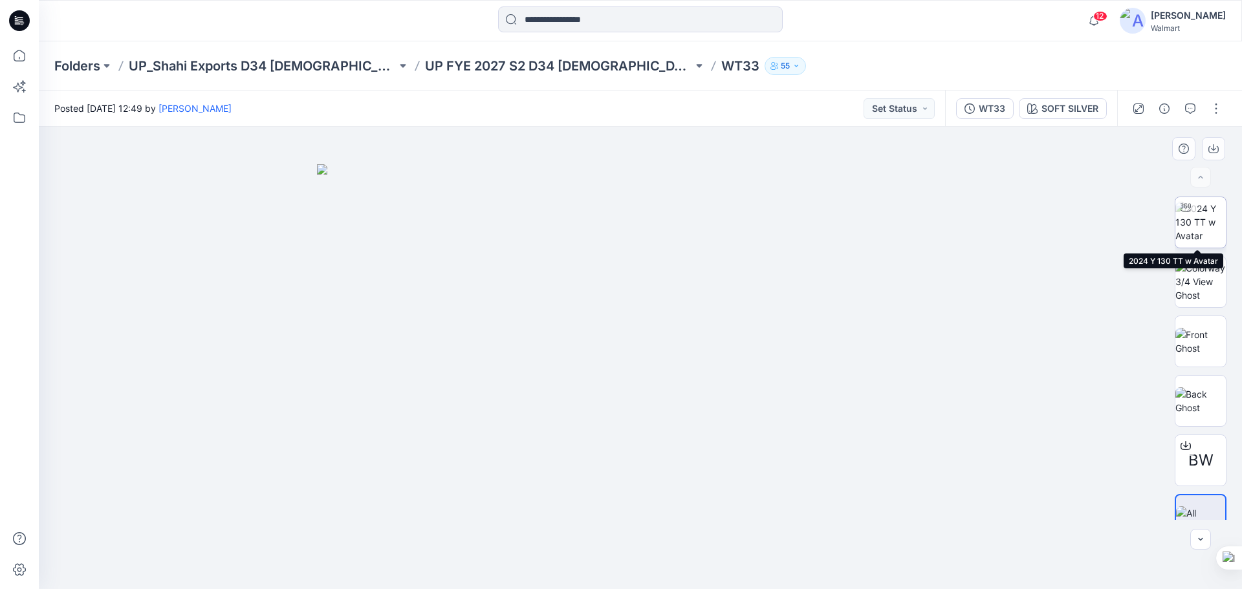
click at [1198, 234] on img at bounding box center [1200, 222] width 50 height 41
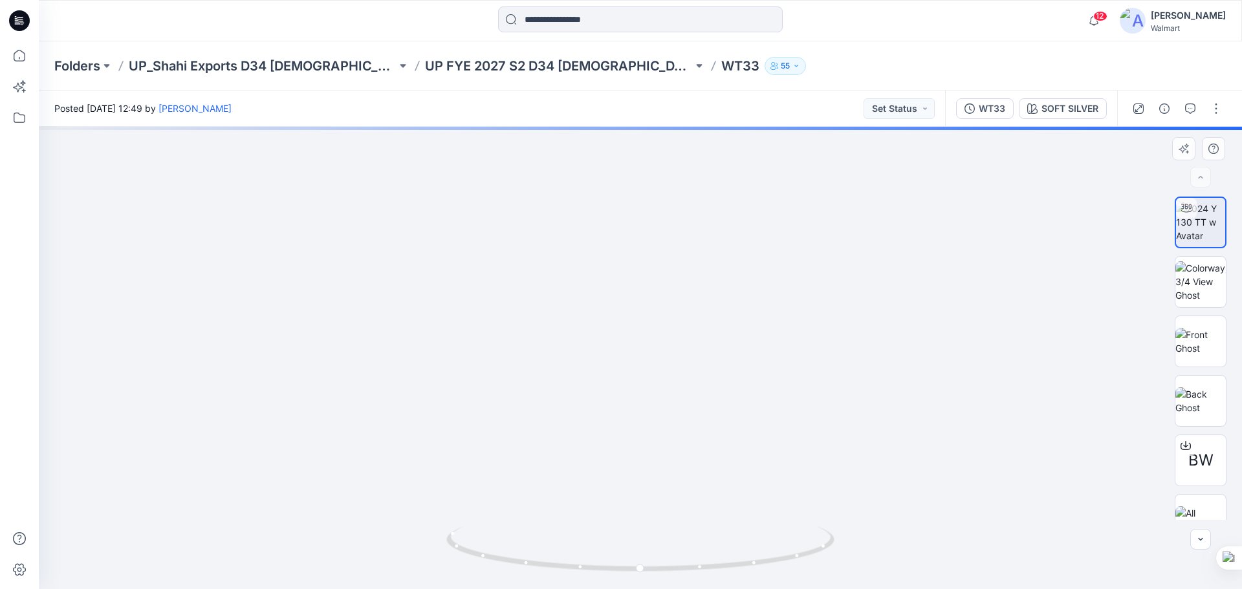
drag, startPoint x: 712, startPoint y: 382, endPoint x: 718, endPoint y: 320, distance: 62.4
drag, startPoint x: 666, startPoint y: 336, endPoint x: 679, endPoint y: 430, distance: 94.8
click at [679, 430] on img at bounding box center [656, 20] width 1891 height 1140
drag, startPoint x: 718, startPoint y: 569, endPoint x: 545, endPoint y: 543, distance: 174.6
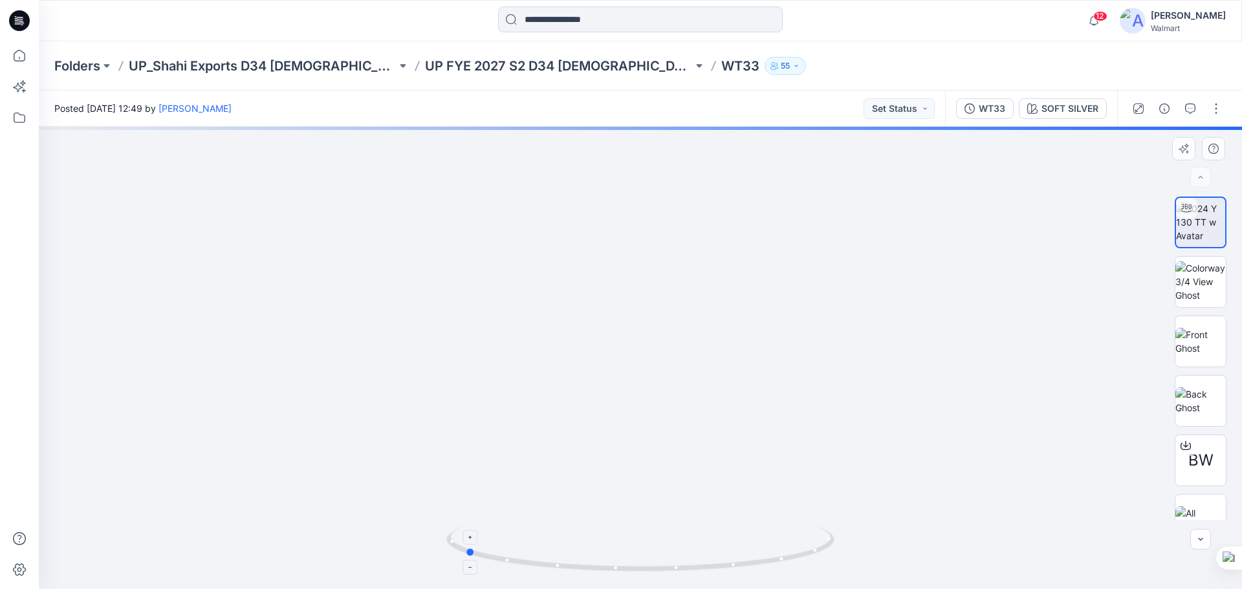
click at [544, 543] on icon at bounding box center [641, 551] width 391 height 49
drag, startPoint x: 660, startPoint y: 447, endPoint x: 662, endPoint y: 409, distance: 38.3
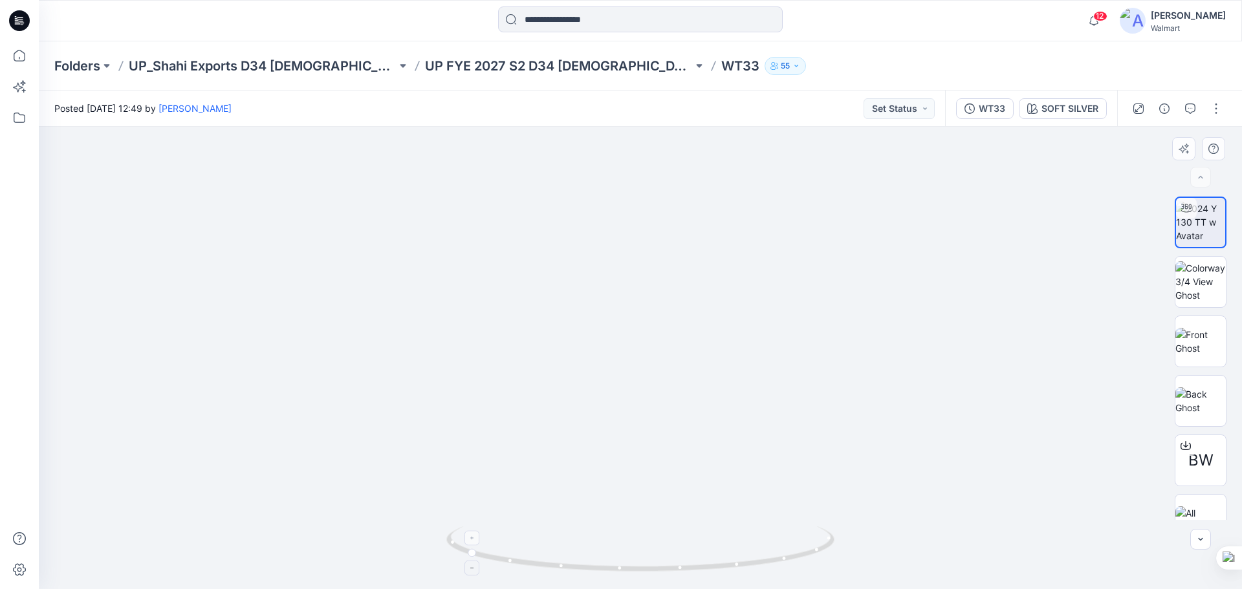
click at [712, 571] on icon at bounding box center [641, 551] width 391 height 49
drag, startPoint x: 728, startPoint y: 501, endPoint x: 684, endPoint y: 492, distance: 45.7
drag, startPoint x: 651, startPoint y: 462, endPoint x: 647, endPoint y: 525, distance: 62.9
click at [647, 525] on div at bounding box center [640, 358] width 1203 height 462
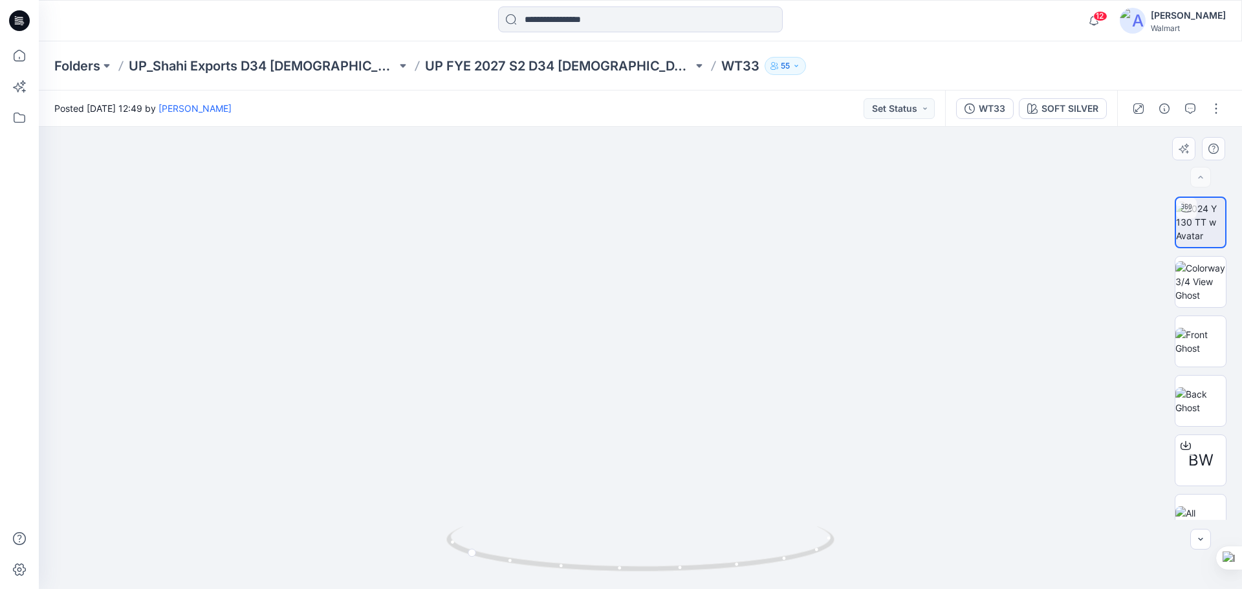
drag, startPoint x: 647, startPoint y: 518, endPoint x: 655, endPoint y: 517, distance: 7.1
drag, startPoint x: 631, startPoint y: 571, endPoint x: 799, endPoint y: 560, distance: 168.5
click at [799, 560] on icon at bounding box center [641, 551] width 391 height 49
drag, startPoint x: 692, startPoint y: 399, endPoint x: 693, endPoint y: 495, distance: 96.4
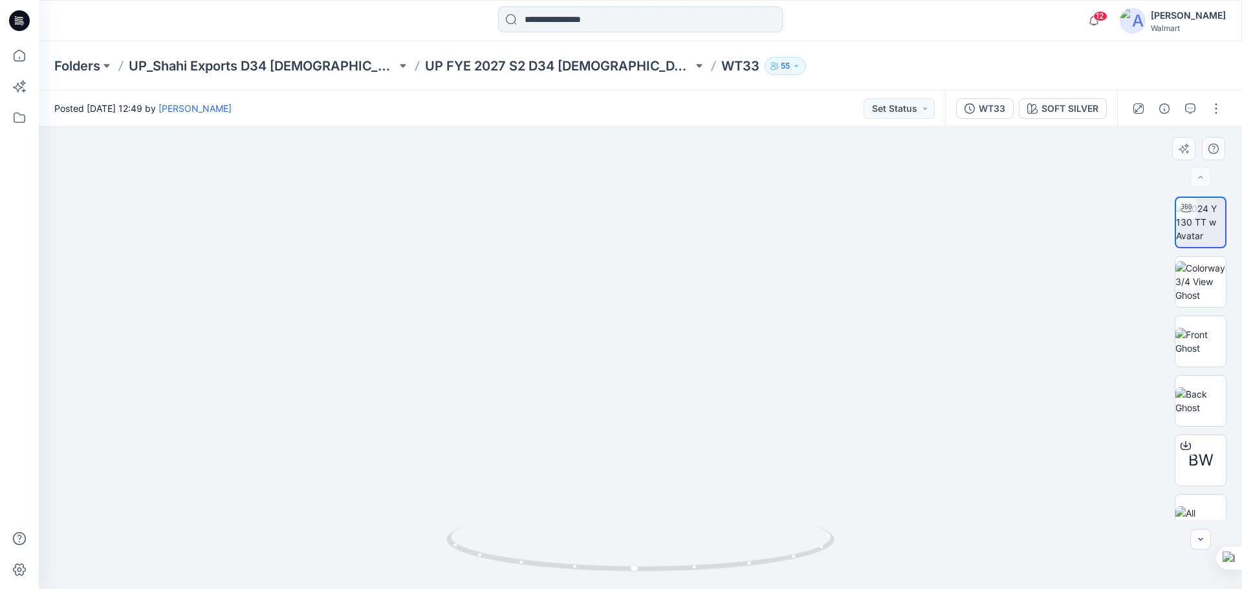
drag, startPoint x: 725, startPoint y: 427, endPoint x: 710, endPoint y: 509, distance: 83.5
click at [21, 21] on icon at bounding box center [21, 21] width 5 height 1
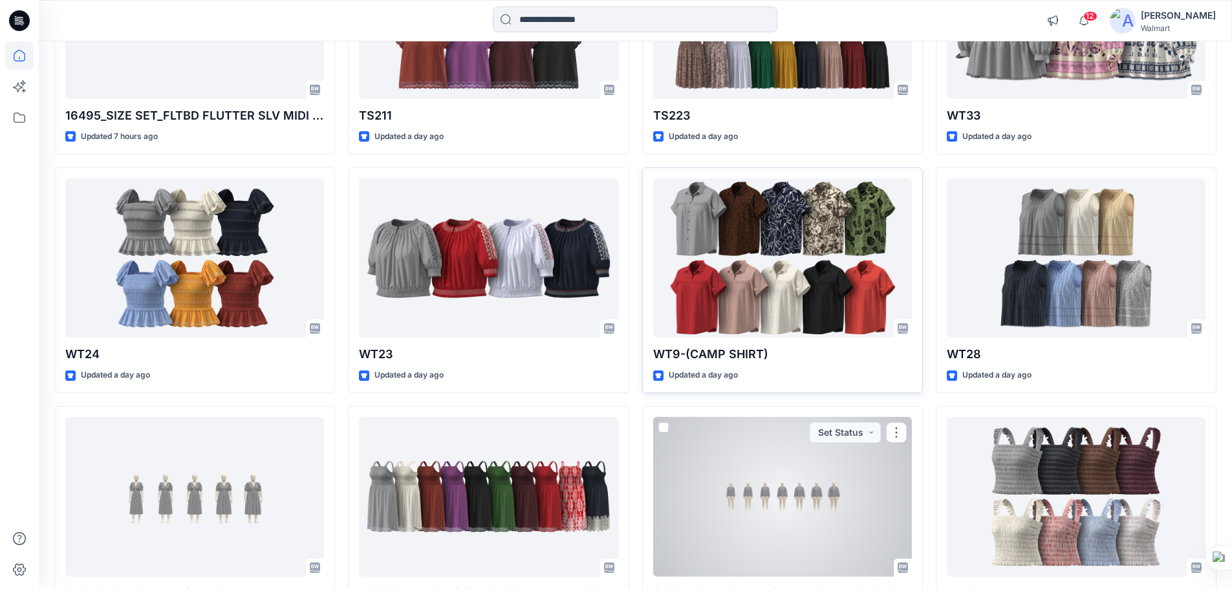
scroll to position [65, 0]
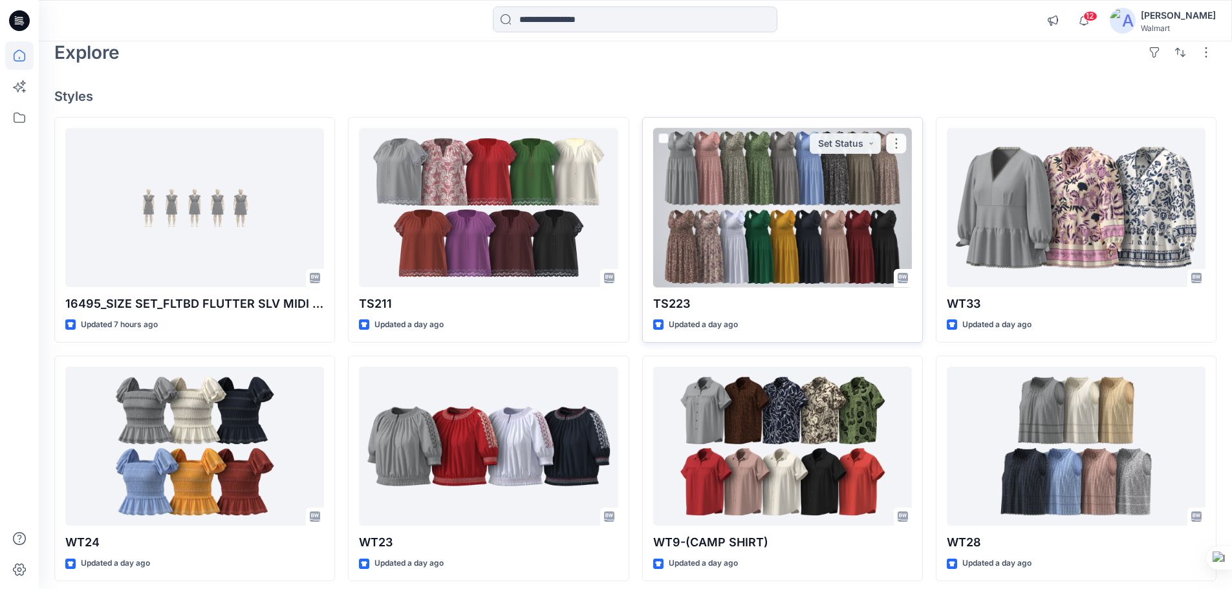
click at [792, 246] on div at bounding box center [782, 208] width 259 height 160
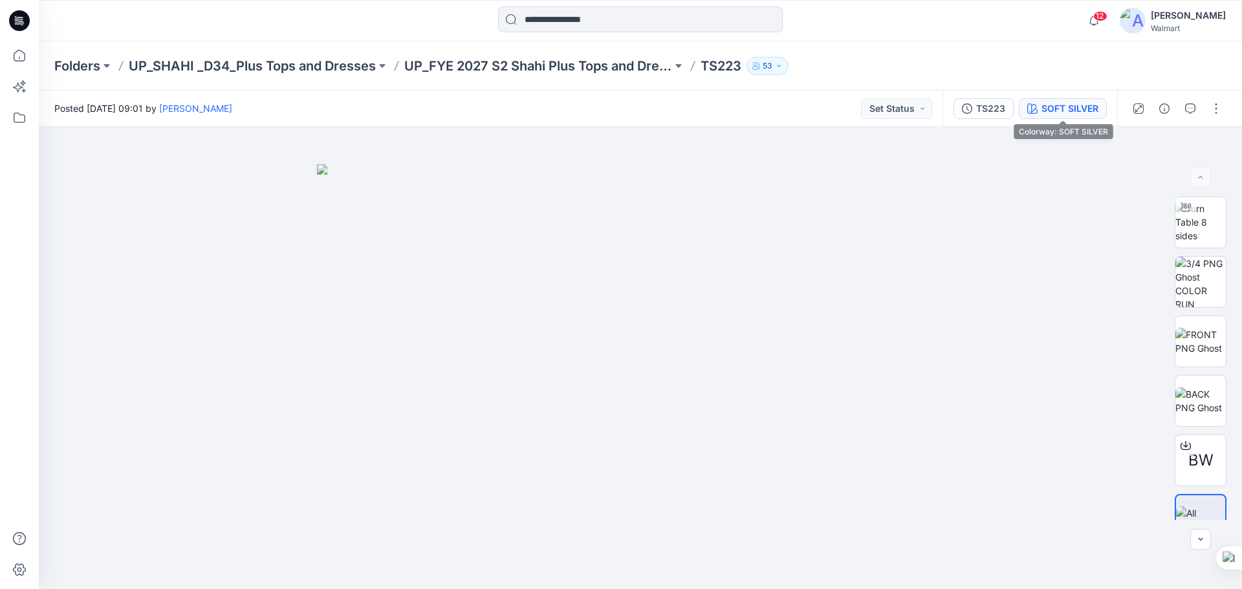
click at [1069, 106] on div "SOFT SILVER" at bounding box center [1069, 109] width 57 height 14
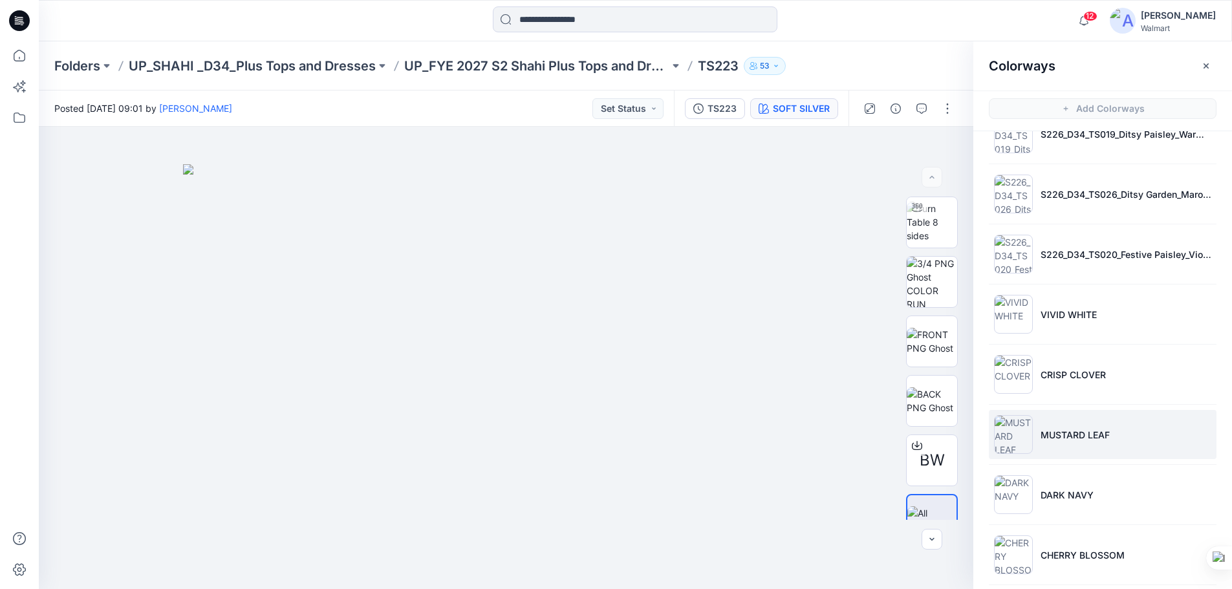
scroll to position [517, 0]
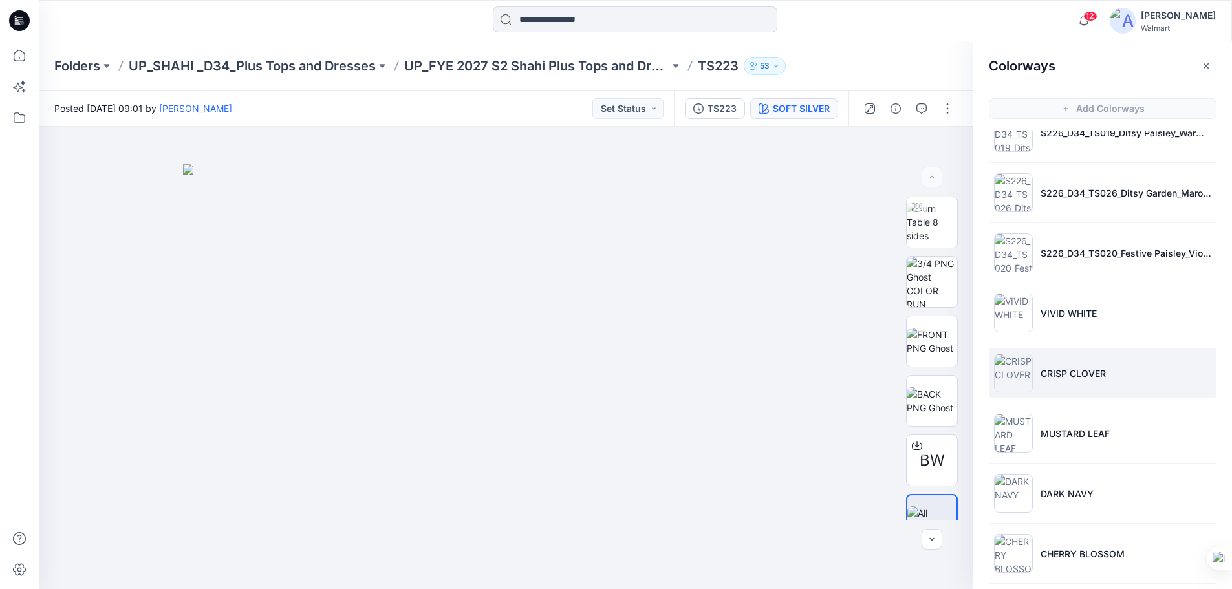
click at [1087, 385] on li "CRISP CLOVER" at bounding box center [1103, 373] width 228 height 49
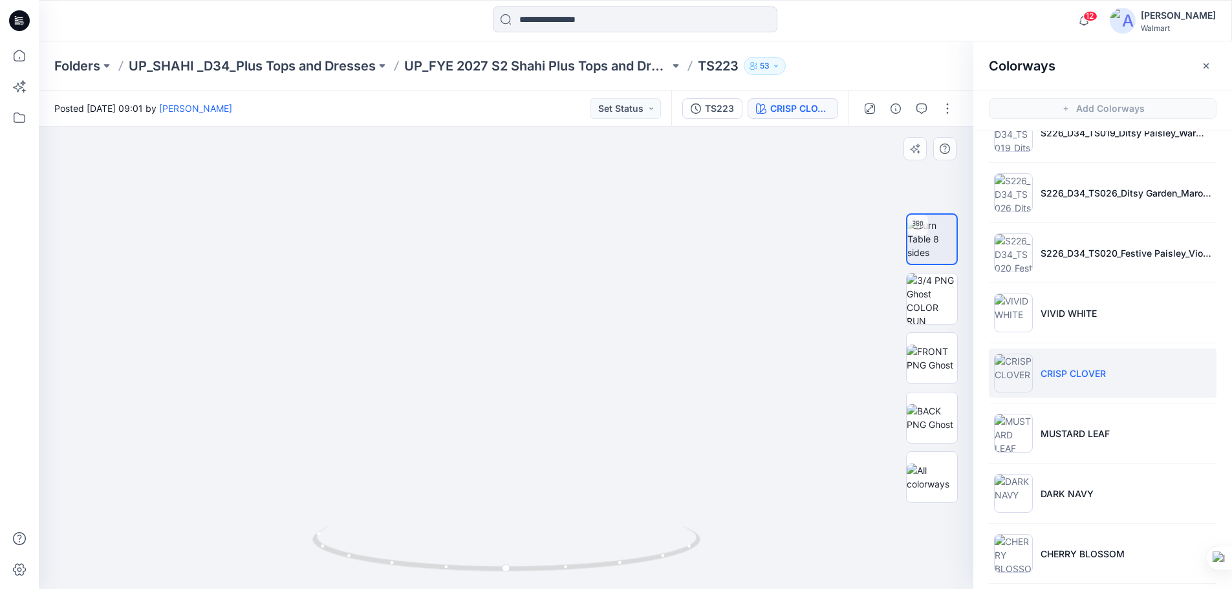
drag, startPoint x: 572, startPoint y: 420, endPoint x: 587, endPoint y: 481, distance: 62.6
drag, startPoint x: 580, startPoint y: 569, endPoint x: 415, endPoint y: 529, distance: 169.0
click at [415, 529] on icon at bounding box center [507, 551] width 391 height 49
drag, startPoint x: 669, startPoint y: 371, endPoint x: 649, endPoint y: 397, distance: 33.1
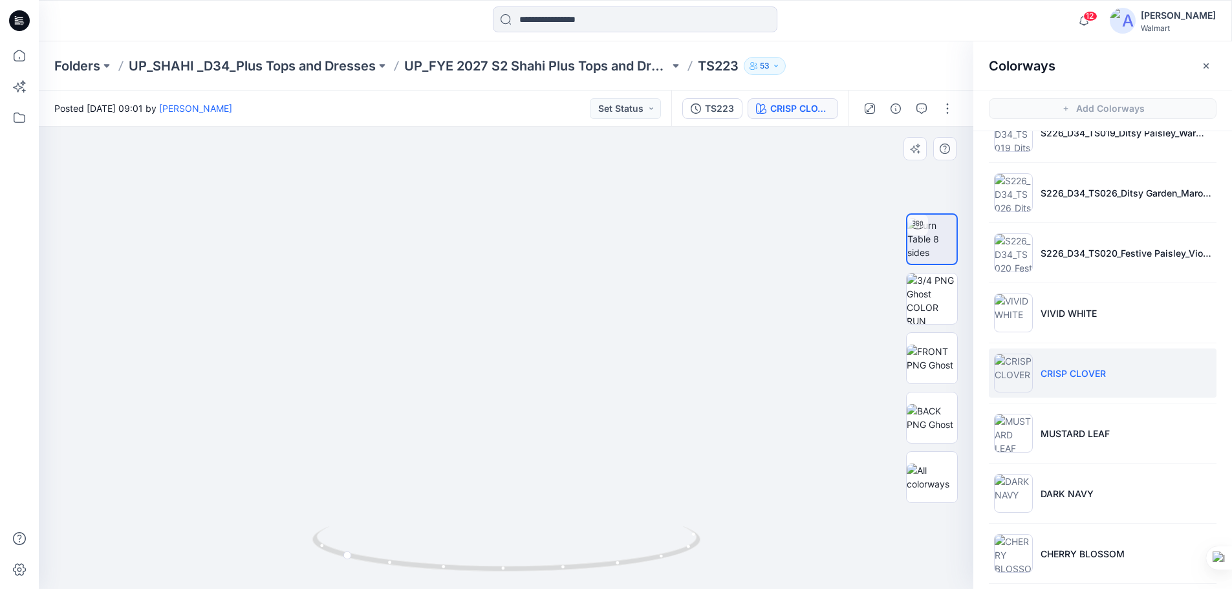
drag, startPoint x: 559, startPoint y: 376, endPoint x: 563, endPoint y: 424, distance: 47.4
click at [563, 424] on img at bounding box center [510, 96] width 1757 height 988
drag, startPoint x: 563, startPoint y: 423, endPoint x: 554, endPoint y: 321, distance: 102.0
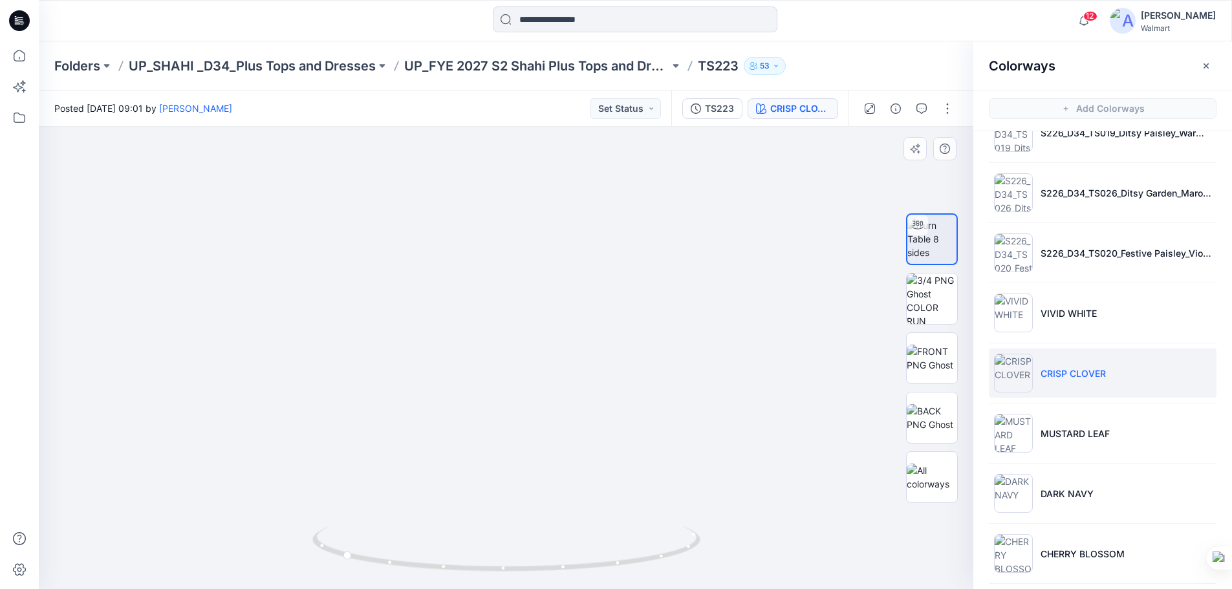
drag, startPoint x: 538, startPoint y: 571, endPoint x: 618, endPoint y: 569, distance: 80.9
click at [618, 569] on icon at bounding box center [507, 551] width 391 height 49
drag, startPoint x: 554, startPoint y: 461, endPoint x: 554, endPoint y: 369, distance: 91.8
click at [554, 369] on div at bounding box center [506, 358] width 935 height 462
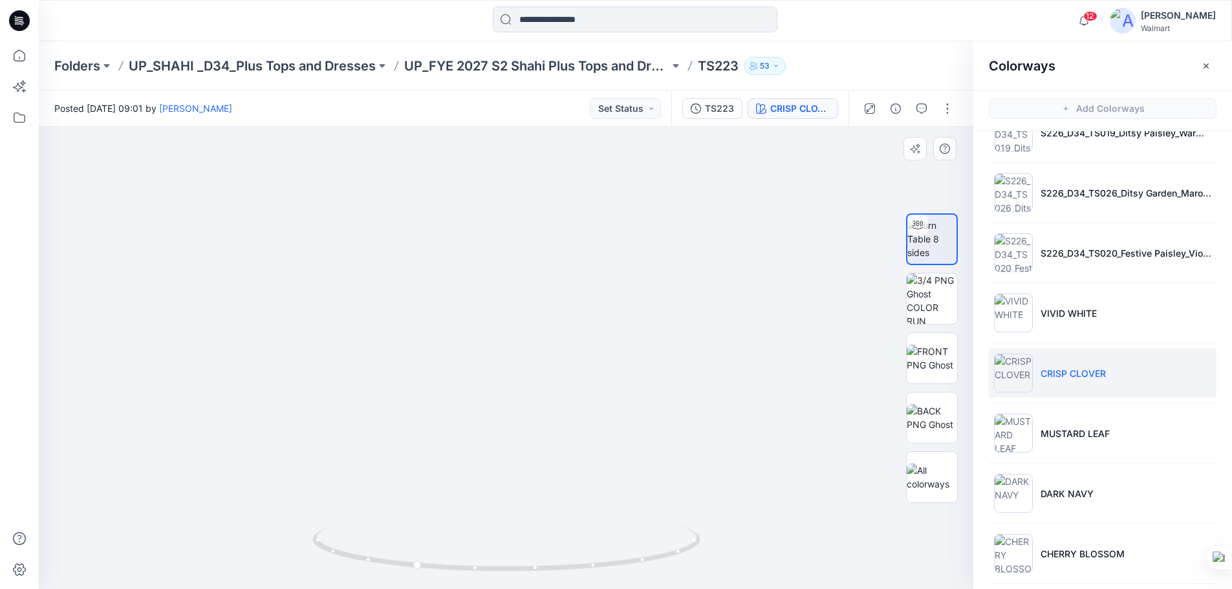
drag, startPoint x: 549, startPoint y: 433, endPoint x: 562, endPoint y: 301, distance: 132.7
click at [562, 301] on img at bounding box center [516, 169] width 1043 height 840
drag, startPoint x: 736, startPoint y: 404, endPoint x: 561, endPoint y: 483, distance: 192.5
drag, startPoint x: 601, startPoint y: 362, endPoint x: 585, endPoint y: 510, distance: 149.6
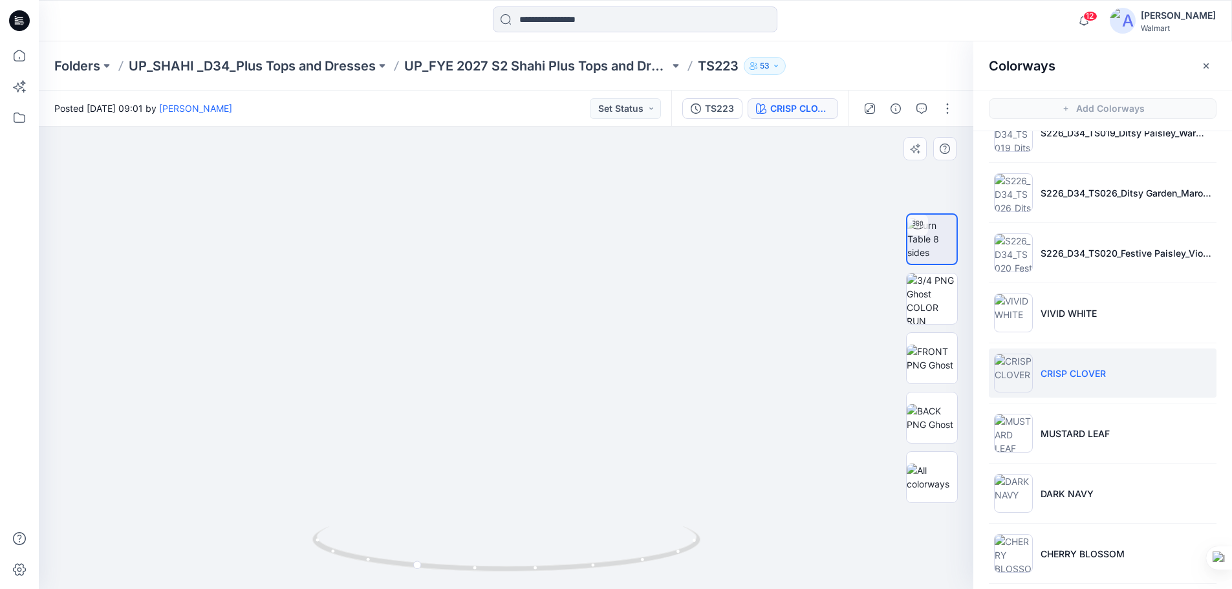
click at [585, 580] on div at bounding box center [506, 358] width 935 height 462
drag, startPoint x: 576, startPoint y: 336, endPoint x: 563, endPoint y: 411, distance: 76.9
drag, startPoint x: 559, startPoint y: 406, endPoint x: 532, endPoint y: 429, distance: 35.8
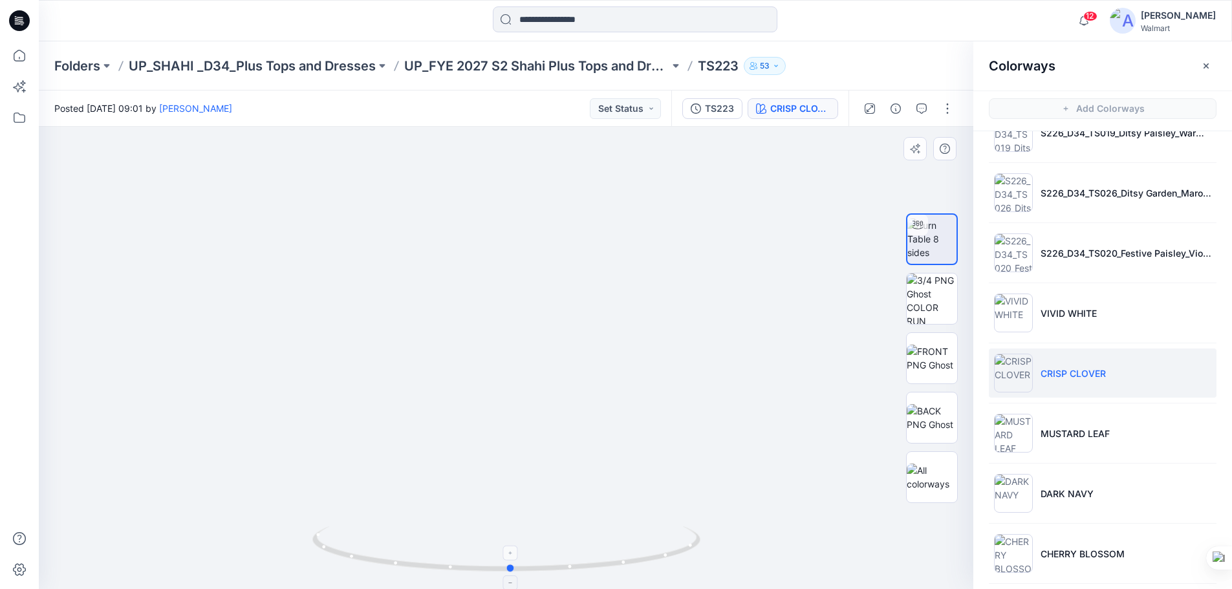
drag, startPoint x: 486, startPoint y: 572, endPoint x: 582, endPoint y: 573, distance: 96.4
click at [582, 573] on icon at bounding box center [507, 551] width 391 height 49
drag, startPoint x: 22, startPoint y: 20, endPoint x: 28, endPoint y: 26, distance: 8.7
click at [22, 21] on icon at bounding box center [19, 20] width 21 height 21
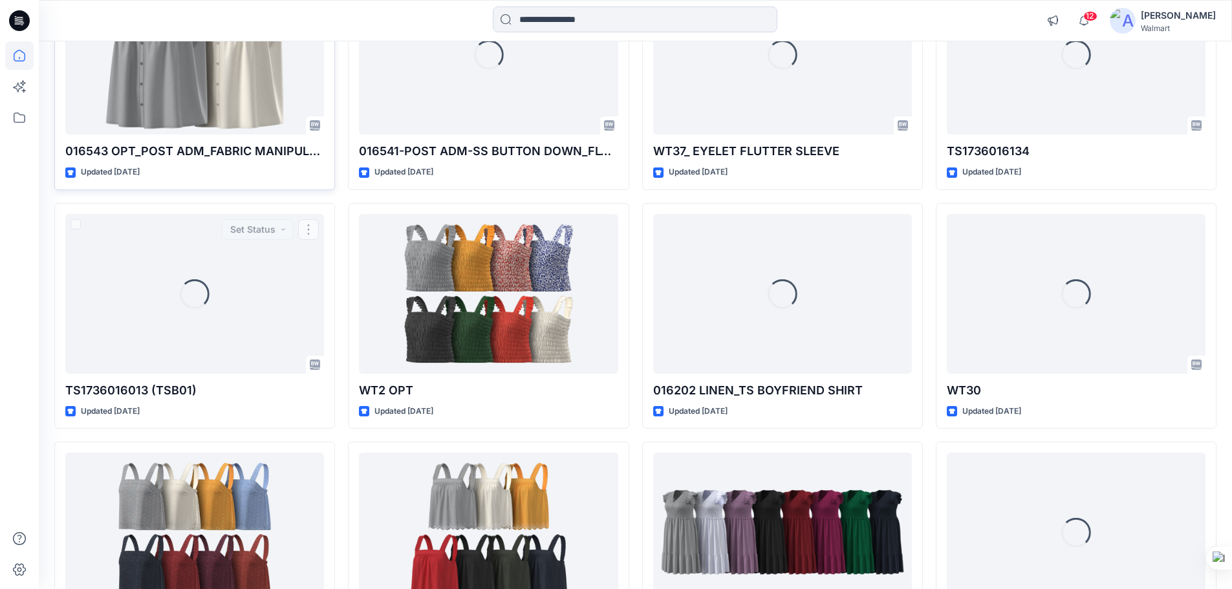
scroll to position [1721, 0]
